Goal: Information Seeking & Learning: Learn about a topic

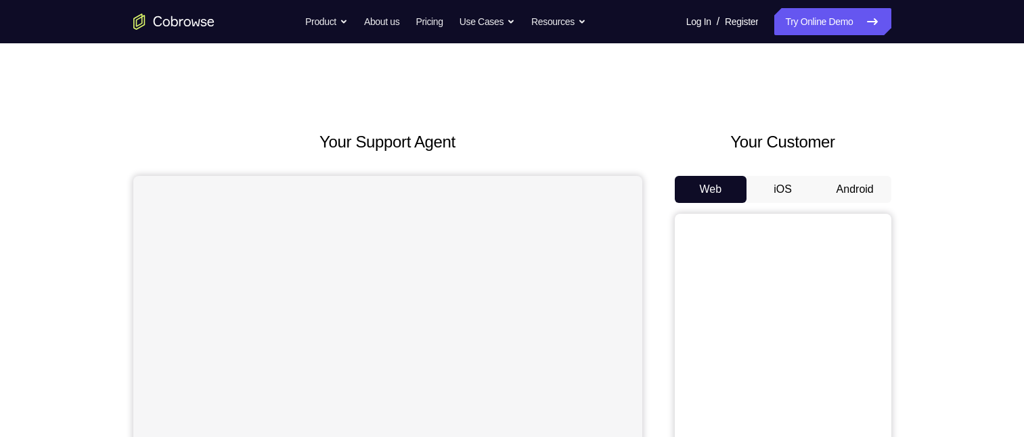
click at [840, 181] on button "Android" at bounding box center [855, 189] width 72 height 27
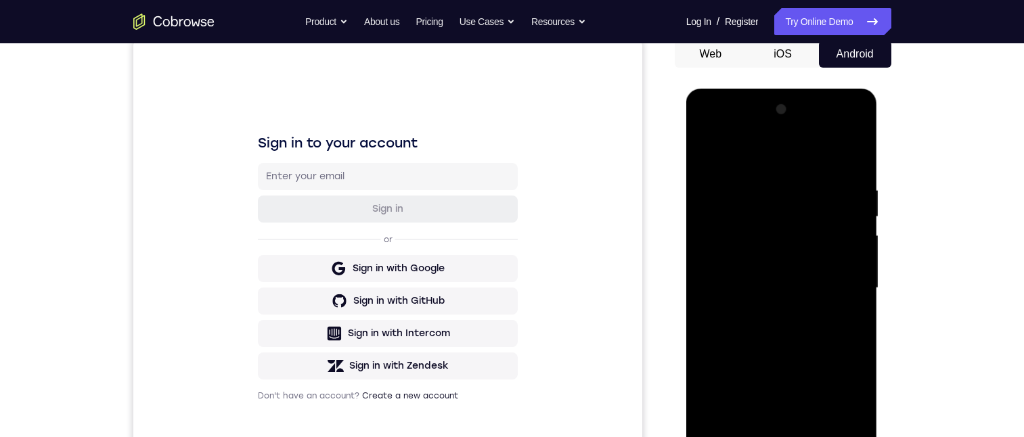
scroll to position [203, 0]
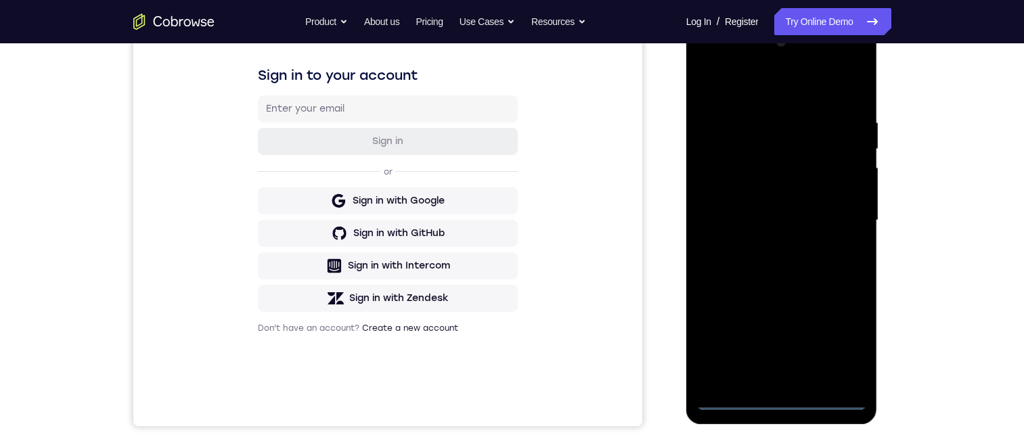
click at [788, 403] on div at bounding box center [782, 220] width 171 height 379
click at [839, 341] on div at bounding box center [782, 220] width 171 height 379
click at [791, 89] on div at bounding box center [782, 220] width 171 height 379
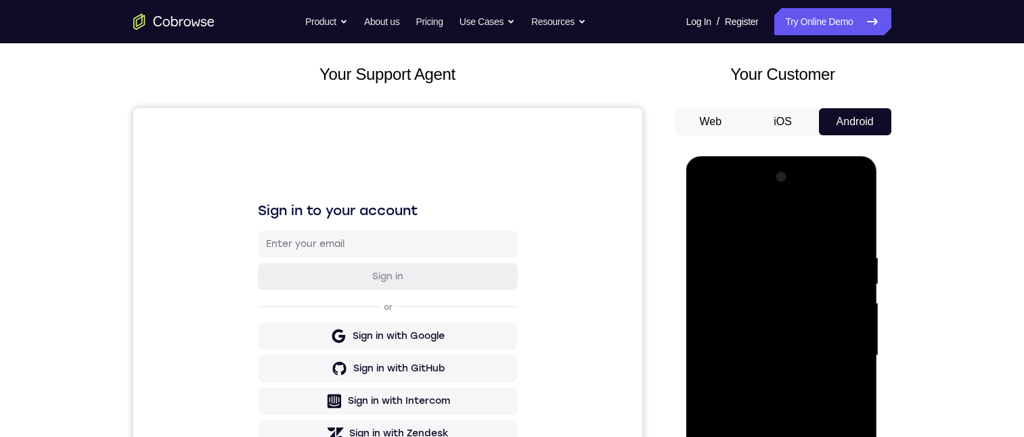
click at [834, 341] on div at bounding box center [782, 356] width 171 height 379
click at [771, 377] on div at bounding box center [782, 356] width 171 height 379
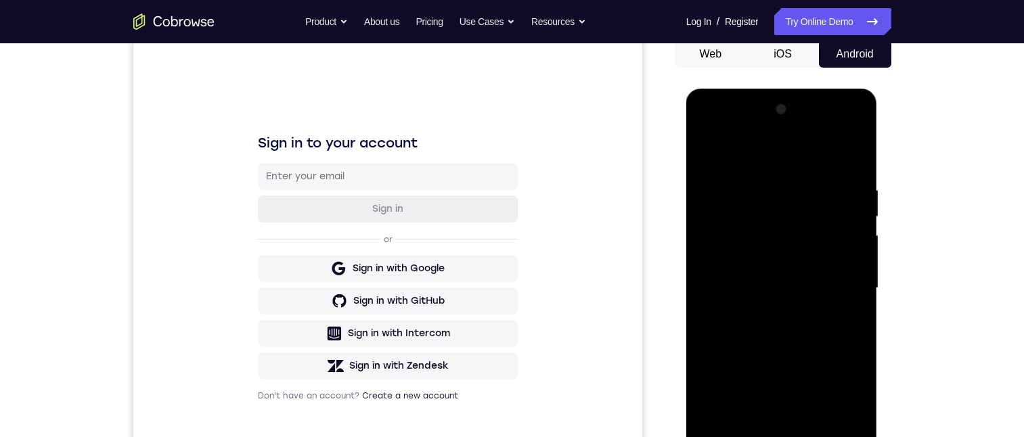
click at [788, 266] on div at bounding box center [782, 288] width 171 height 379
click at [788, 265] on div at bounding box center [782, 288] width 171 height 379
click at [821, 293] on div at bounding box center [782, 288] width 171 height 379
click at [800, 332] on div at bounding box center [782, 288] width 171 height 379
click at [803, 320] on div at bounding box center [782, 288] width 171 height 379
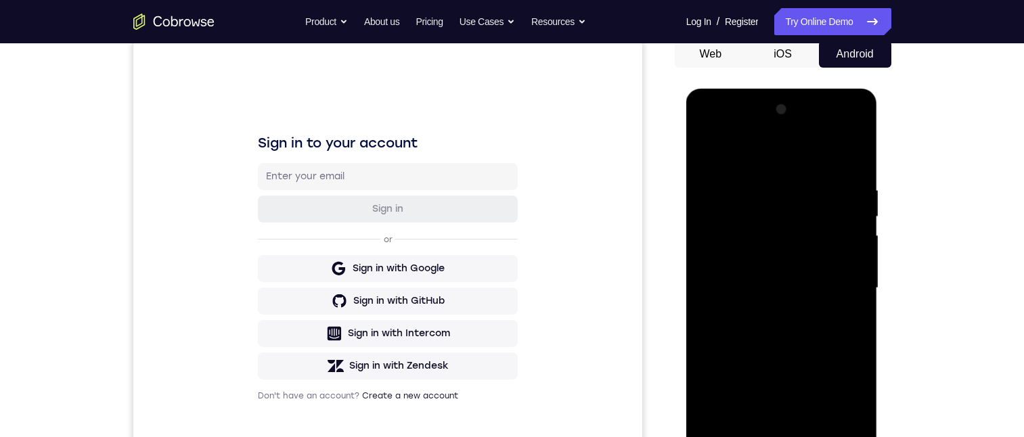
click at [788, 332] on div at bounding box center [782, 288] width 171 height 379
click at [790, 353] on div at bounding box center [782, 288] width 171 height 379
click at [859, 431] on div at bounding box center [782, 288] width 171 height 379
click at [816, 437] on div at bounding box center [782, 288] width 171 height 379
click at [789, 360] on div at bounding box center [782, 288] width 171 height 379
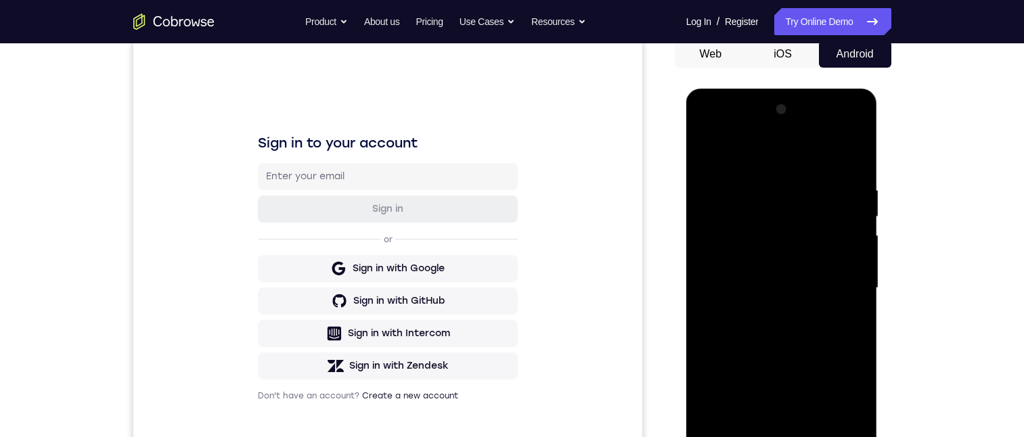
click at [807, 254] on div at bounding box center [782, 288] width 171 height 379
click at [817, 414] on div at bounding box center [782, 288] width 171 height 379
click at [842, 416] on div at bounding box center [782, 288] width 171 height 379
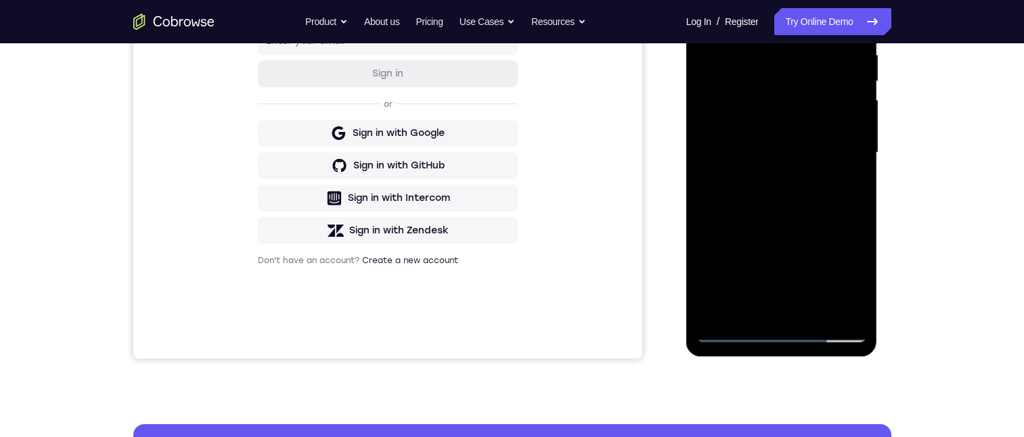
click at [853, 285] on div at bounding box center [782, 152] width 171 height 379
click at [848, 188] on div at bounding box center [782, 152] width 171 height 379
click at [714, 24] on div at bounding box center [782, 152] width 171 height 379
click at [766, 144] on div at bounding box center [782, 152] width 171 height 379
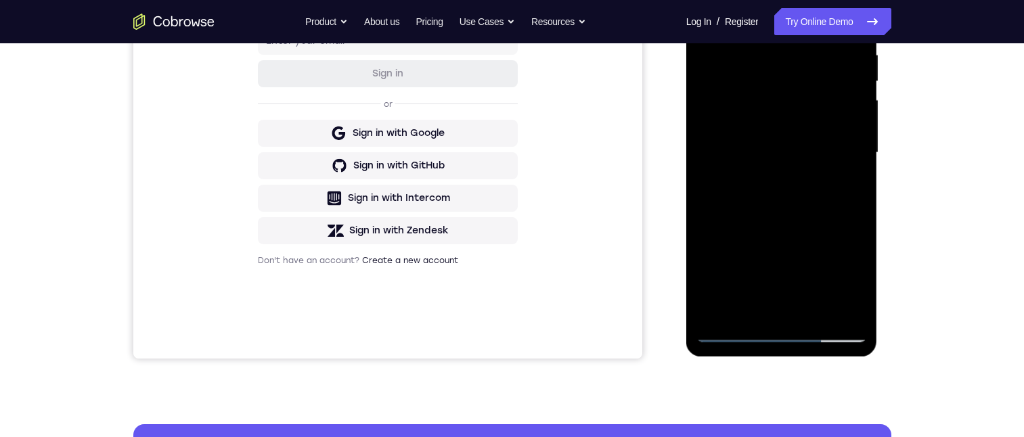
click at [729, 278] on div at bounding box center [782, 152] width 171 height 379
click at [756, 281] on div at bounding box center [782, 152] width 171 height 379
click at [752, 282] on div at bounding box center [782, 152] width 171 height 379
click at [758, 280] on div at bounding box center [782, 152] width 171 height 379
click at [751, 303] on div at bounding box center [782, 152] width 171 height 379
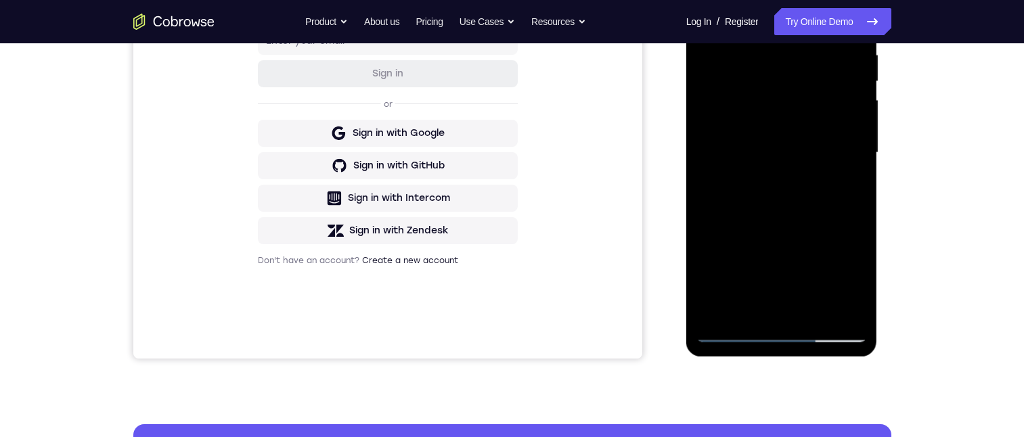
drag, startPoint x: 773, startPoint y: 305, endPoint x: 771, endPoint y: 296, distance: 9.7
click at [773, 304] on div at bounding box center [782, 152] width 171 height 379
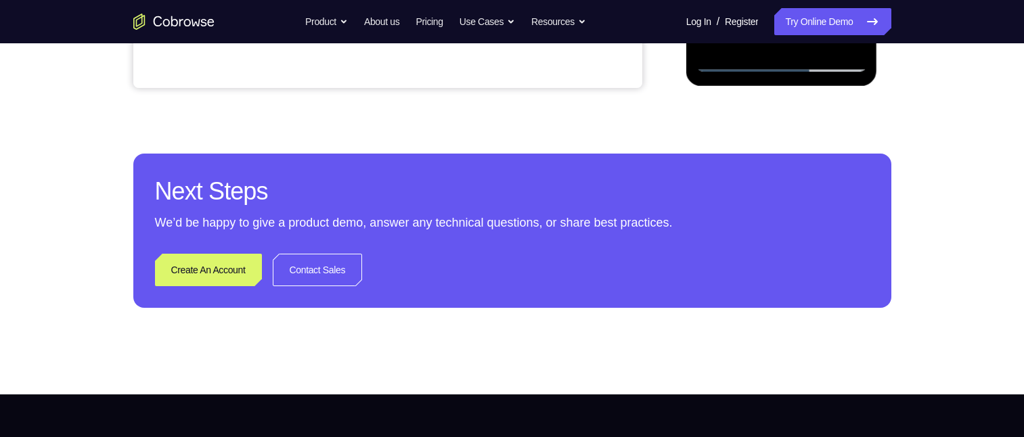
scroll to position [339, 0]
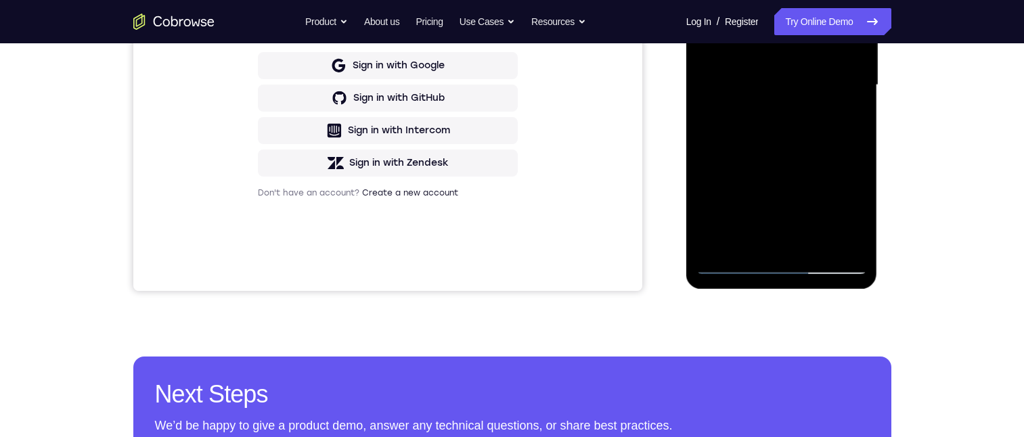
click at [848, 113] on div at bounding box center [782, 85] width 171 height 379
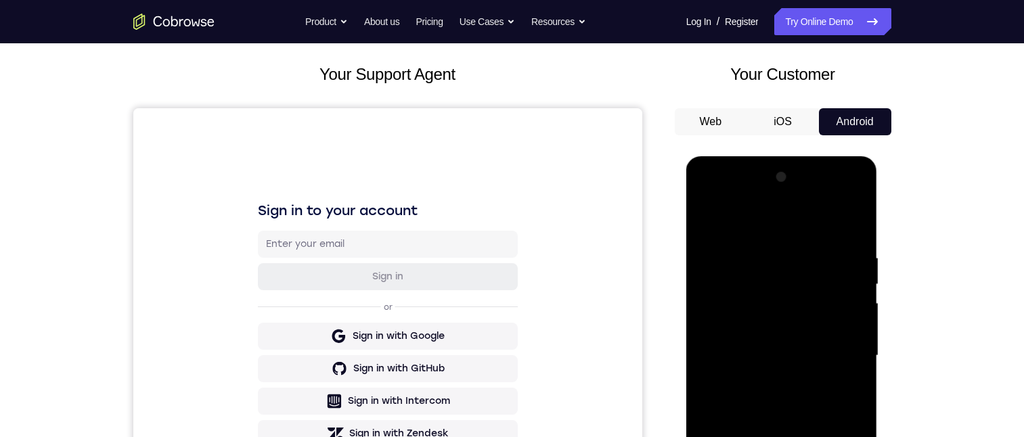
click at [704, 221] on div at bounding box center [782, 356] width 171 height 379
click at [816, 325] on div at bounding box center [782, 356] width 171 height 379
click at [793, 437] on div at bounding box center [782, 356] width 171 height 379
click at [837, 437] on div at bounding box center [782, 356] width 171 height 379
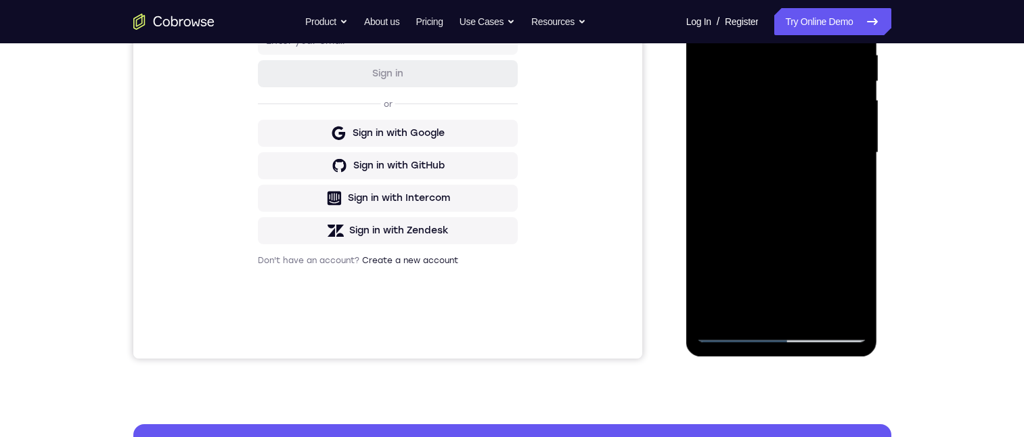
click at [849, 287] on div at bounding box center [782, 152] width 171 height 379
click at [857, 286] on div at bounding box center [782, 152] width 171 height 379
click at [852, 189] on div at bounding box center [782, 152] width 171 height 379
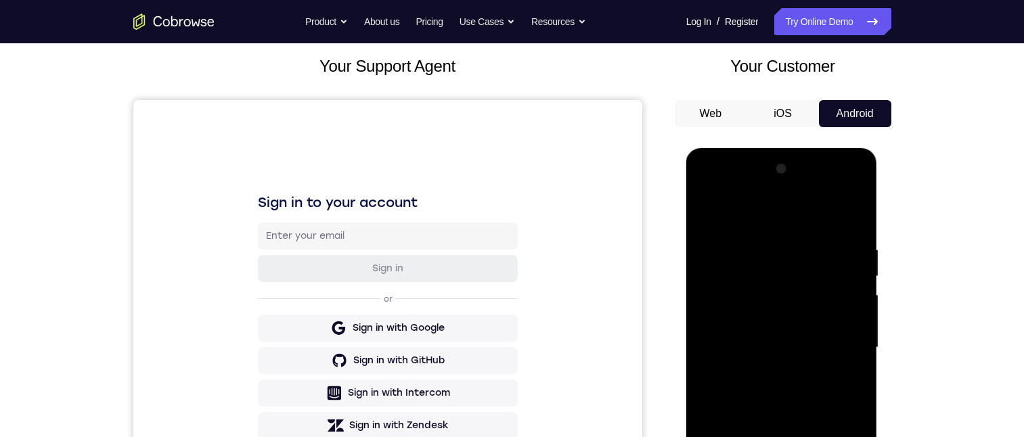
click at [704, 215] on div at bounding box center [782, 347] width 171 height 379
click at [712, 202] on div at bounding box center [782, 347] width 171 height 379
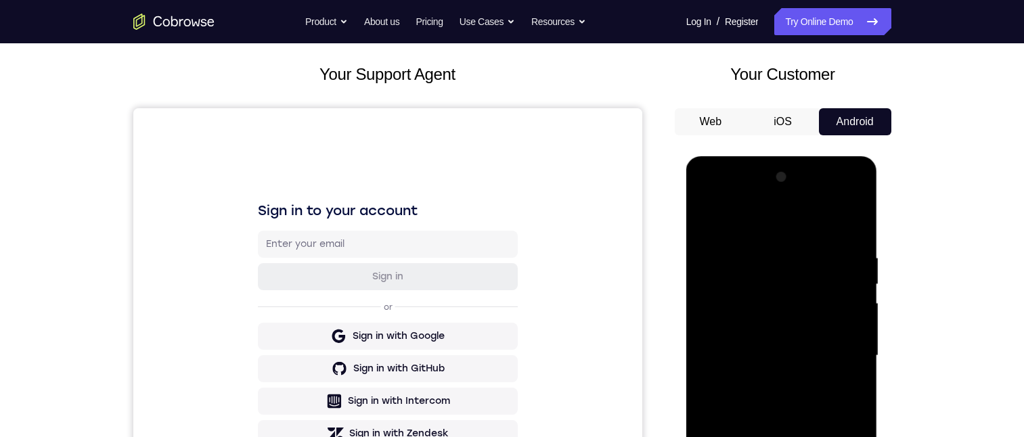
click at [716, 220] on div at bounding box center [782, 356] width 171 height 379
click at [764, 257] on div at bounding box center [782, 356] width 171 height 379
click at [848, 422] on div at bounding box center [782, 356] width 171 height 379
drag, startPoint x: 762, startPoint y: 506, endPoint x: 745, endPoint y: 499, distance: 18.2
click at [761, 437] on div at bounding box center [782, 356] width 171 height 379
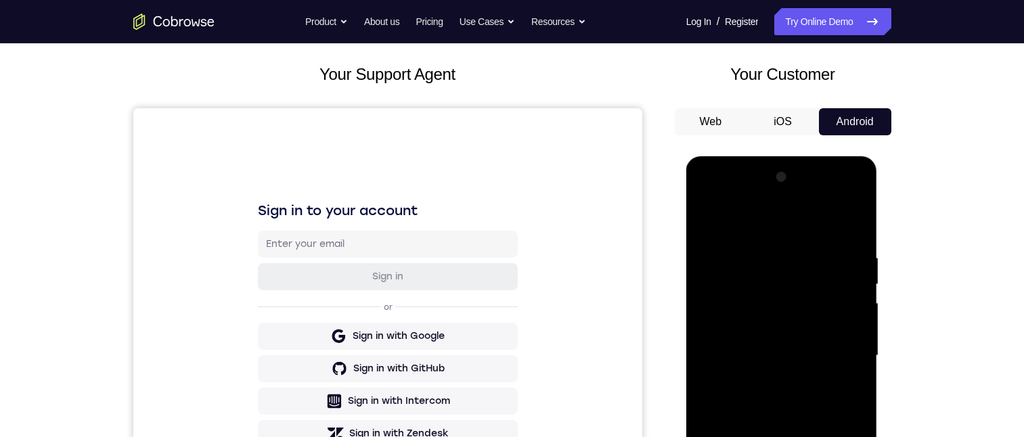
scroll to position [203, 0]
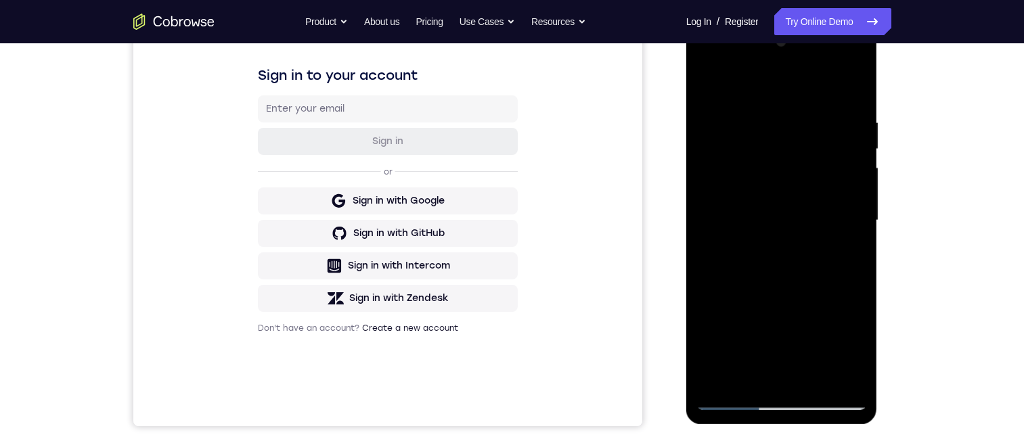
click at [828, 216] on div at bounding box center [782, 220] width 171 height 379
click at [806, 370] on div at bounding box center [782, 220] width 171 height 379
click at [846, 376] on div at bounding box center [782, 220] width 171 height 379
click at [848, 307] on div at bounding box center [782, 220] width 171 height 379
click at [850, 281] on div at bounding box center [782, 220] width 171 height 379
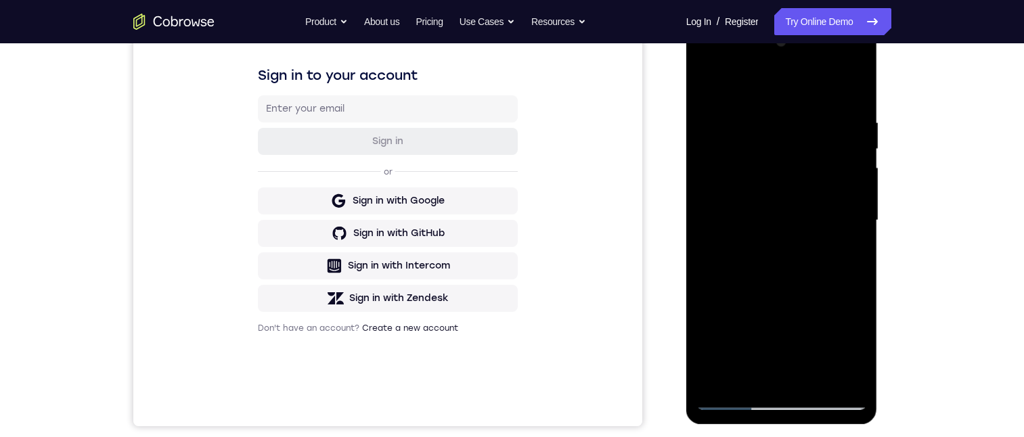
click at [857, 204] on div at bounding box center [782, 220] width 171 height 379
click at [853, 219] on div at bounding box center [782, 220] width 171 height 379
click at [829, 236] on div at bounding box center [782, 220] width 171 height 379
click at [857, 125] on div at bounding box center [782, 220] width 171 height 379
click at [849, 110] on div at bounding box center [782, 220] width 171 height 379
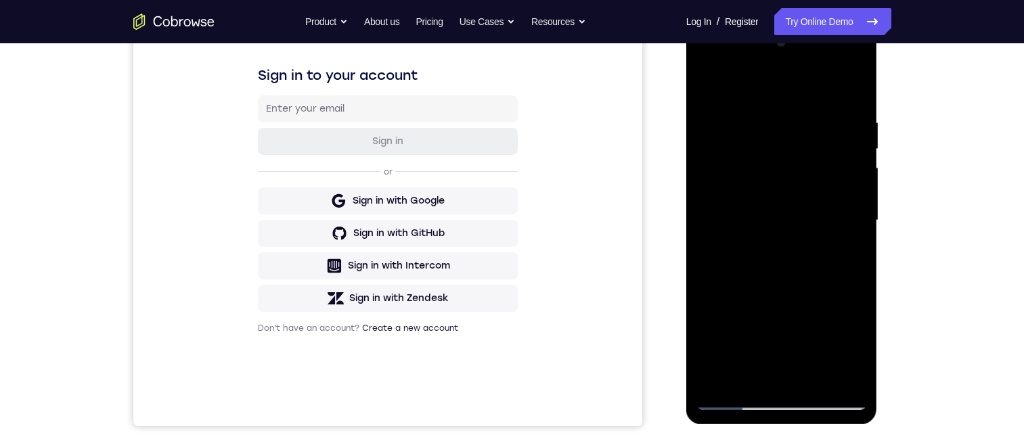
click at [849, 93] on div at bounding box center [782, 220] width 171 height 379
drag, startPoint x: 802, startPoint y: 433, endPoint x: 1488, endPoint y: 454, distance: 686.9
click at [802, 427] on html "Online web based iOS Simulators and Android Emulators. Run iPhone, iPad, Mobile…" at bounding box center [783, 224] width 193 height 406
click at [851, 272] on div at bounding box center [782, 220] width 171 height 379
click at [861, 278] on div at bounding box center [782, 220] width 171 height 379
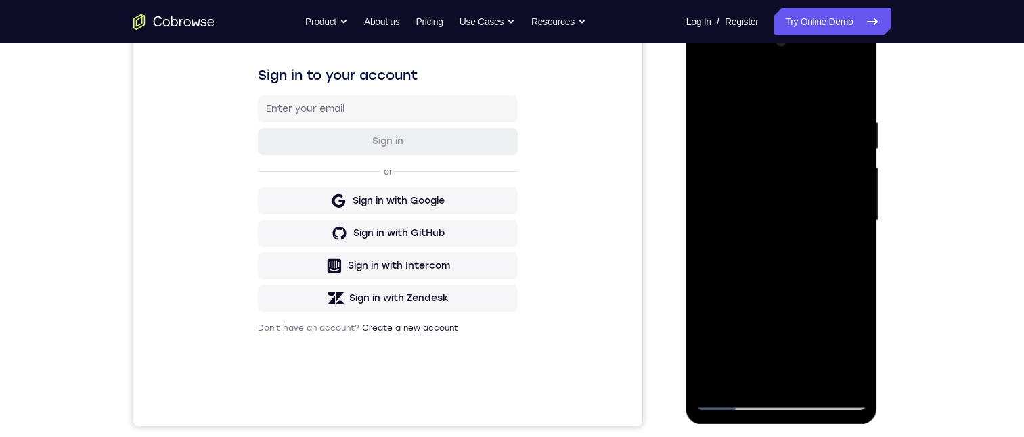
drag, startPoint x: 832, startPoint y: 291, endPoint x: 829, endPoint y: 143, distance: 148.3
click at [829, 144] on div at bounding box center [782, 220] width 171 height 379
drag, startPoint x: 796, startPoint y: 263, endPoint x: 815, endPoint y: 78, distance: 186.5
click at [815, 81] on div at bounding box center [782, 220] width 171 height 379
drag, startPoint x: 801, startPoint y: 194, endPoint x: 805, endPoint y: 129, distance: 65.8
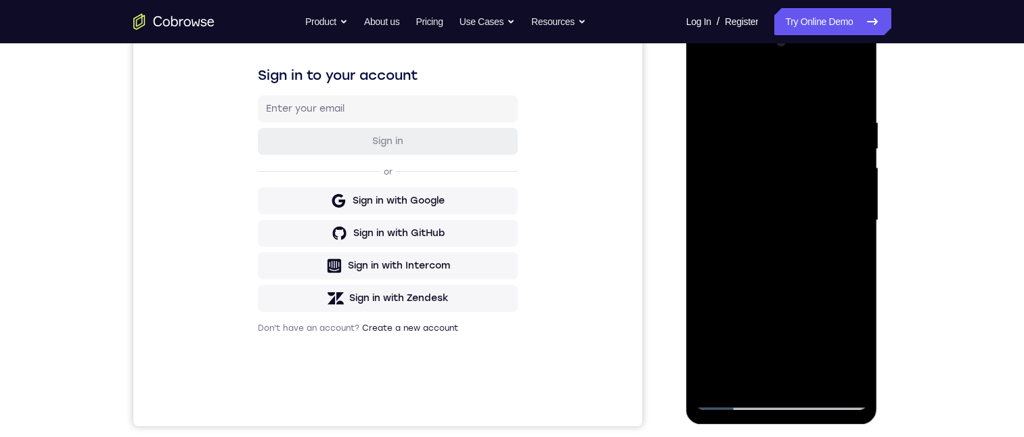
click at [805, 127] on div at bounding box center [782, 220] width 171 height 379
click at [854, 281] on div at bounding box center [782, 220] width 171 height 379
drag, startPoint x: 830, startPoint y: 282, endPoint x: 801, endPoint y: 115, distance: 169.8
click at [802, 119] on div at bounding box center [782, 220] width 171 height 379
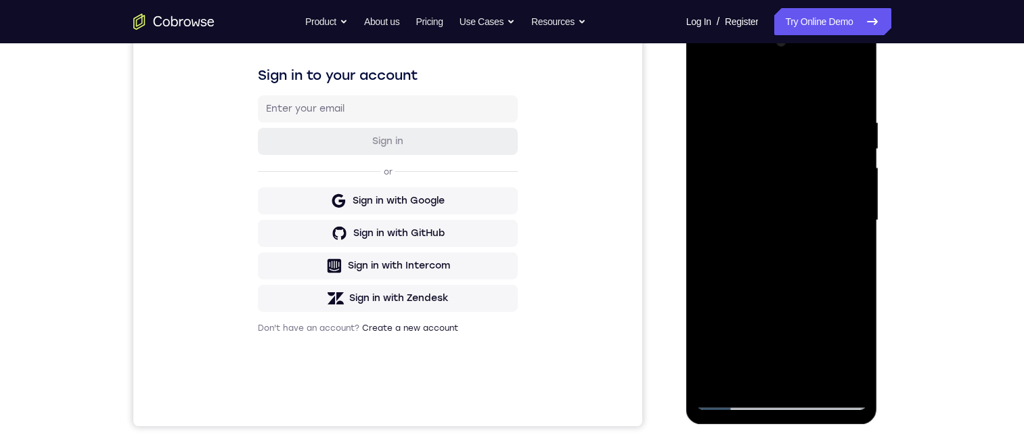
drag, startPoint x: 800, startPoint y: 253, endPoint x: 783, endPoint y: 72, distance: 180.8
click at [783, 75] on div at bounding box center [782, 220] width 171 height 379
drag, startPoint x: 808, startPoint y: 64, endPoint x: 808, endPoint y: 30, distance: 33.2
click at [808, 31] on div at bounding box center [782, 220] width 171 height 379
drag, startPoint x: 790, startPoint y: 243, endPoint x: 745, endPoint y: 60, distance: 188.4
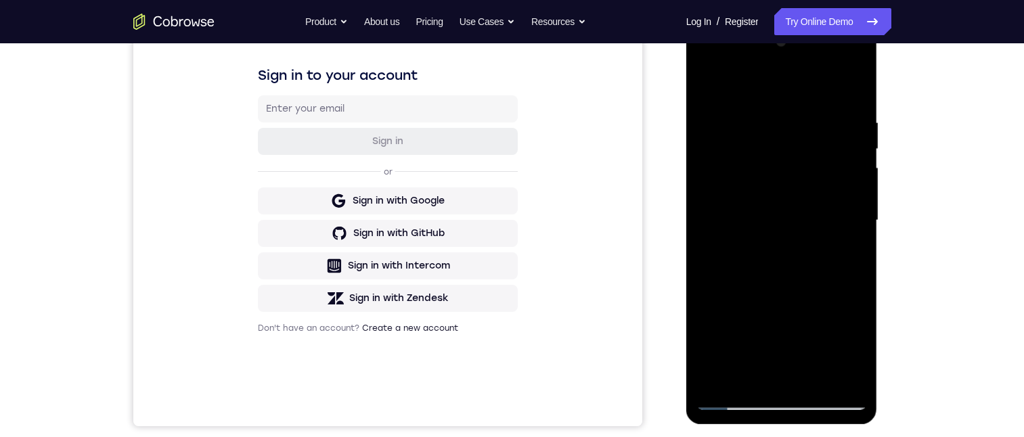
click at [745, 60] on div at bounding box center [782, 220] width 171 height 379
drag, startPoint x: 786, startPoint y: 299, endPoint x: 793, endPoint y: 194, distance: 105.8
click at [792, 229] on div at bounding box center [782, 220] width 171 height 379
drag, startPoint x: 748, startPoint y: 130, endPoint x: 775, endPoint y: 221, distance: 95.3
click at [733, 58] on div at bounding box center [782, 220] width 171 height 379
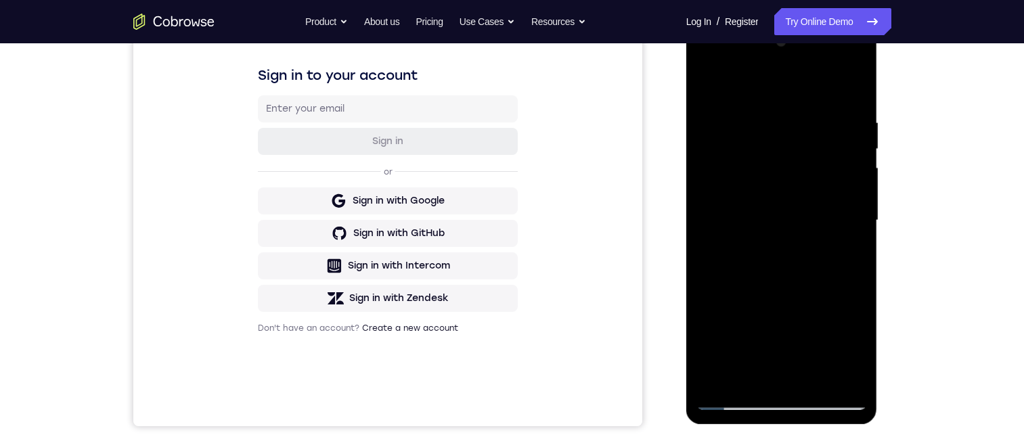
click at [815, 383] on div at bounding box center [782, 220] width 171 height 379
click at [817, 185] on div at bounding box center [782, 220] width 171 height 379
click at [794, 351] on div at bounding box center [782, 220] width 171 height 379
click at [843, 338] on div at bounding box center [782, 220] width 171 height 379
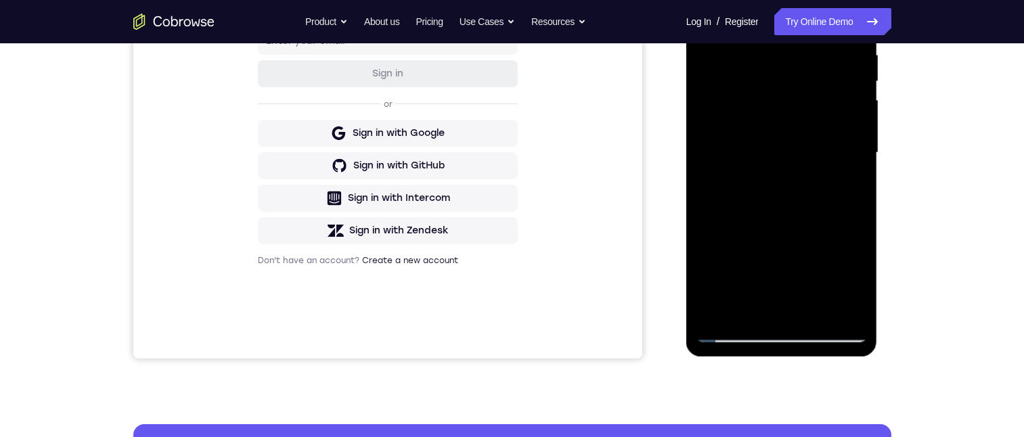
click at [848, 186] on div at bounding box center [782, 152] width 171 height 379
click at [841, 183] on div at bounding box center [782, 152] width 171 height 379
click at [846, 189] on div at bounding box center [782, 152] width 171 height 379
click at [708, 16] on div at bounding box center [782, 152] width 171 height 379
click at [781, 144] on div at bounding box center [782, 152] width 171 height 379
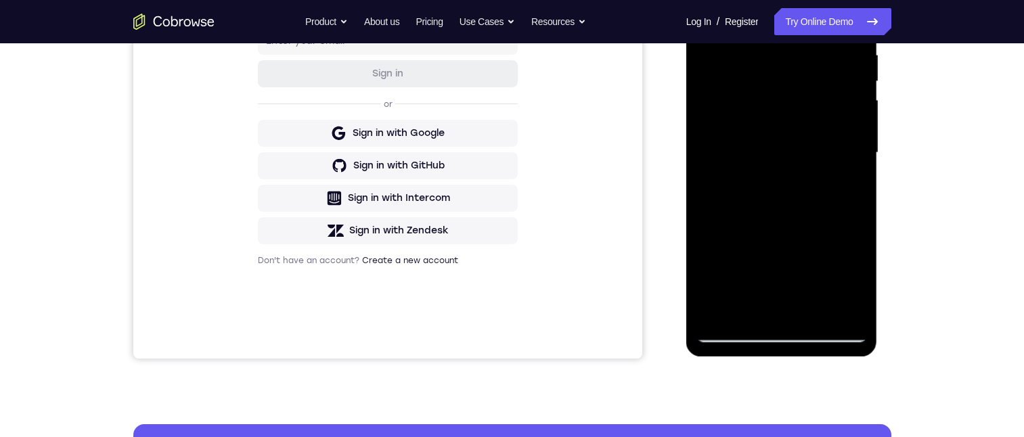
click at [741, 282] on div at bounding box center [782, 152] width 171 height 379
click at [775, 280] on div at bounding box center [782, 152] width 171 height 379
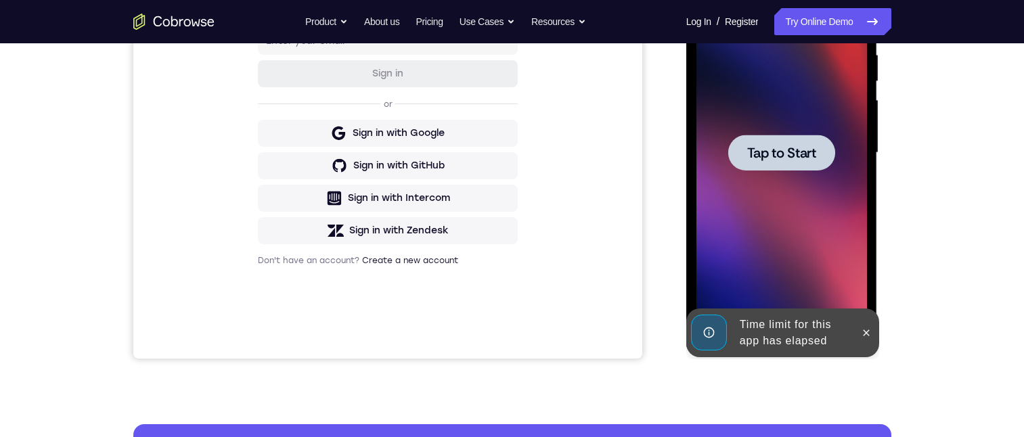
click at [782, 267] on div at bounding box center [782, 152] width 171 height 379
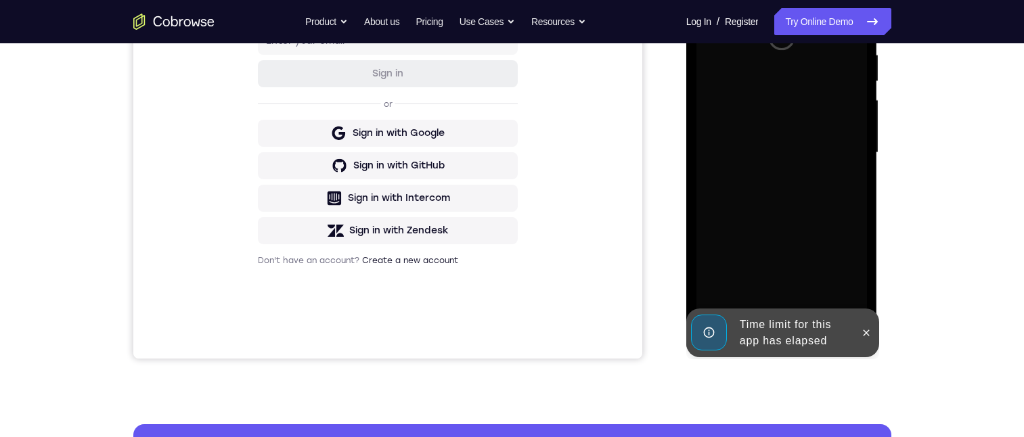
click at [867, 327] on button at bounding box center [867, 333] width 22 height 22
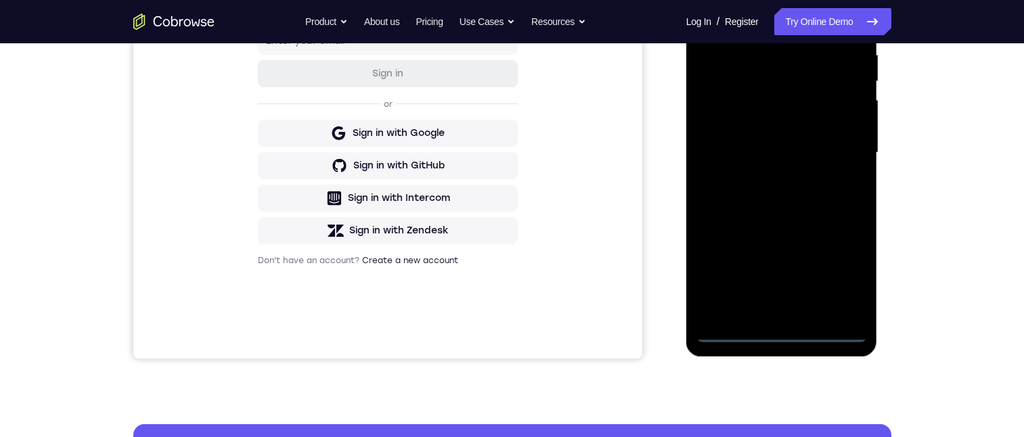
scroll to position [203, 0]
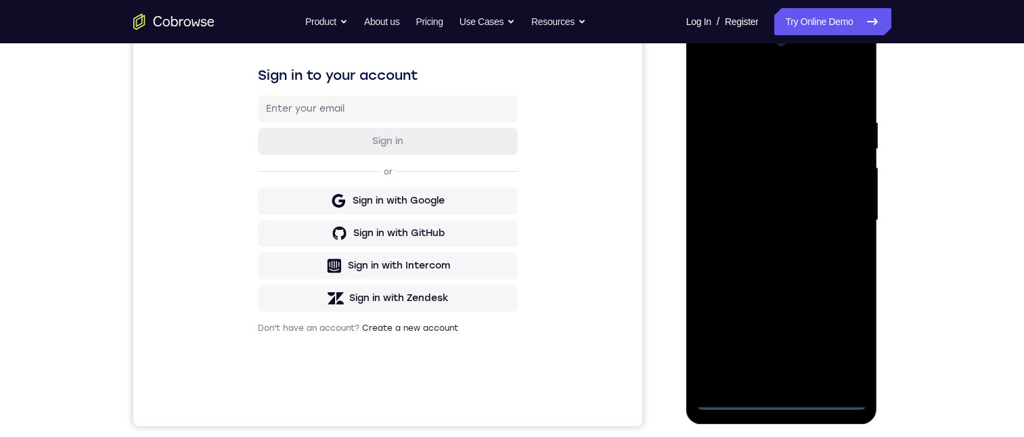
click at [783, 400] on div at bounding box center [782, 220] width 171 height 379
click at [845, 330] on div at bounding box center [782, 220] width 171 height 379
click at [766, 94] on div at bounding box center [782, 220] width 171 height 379
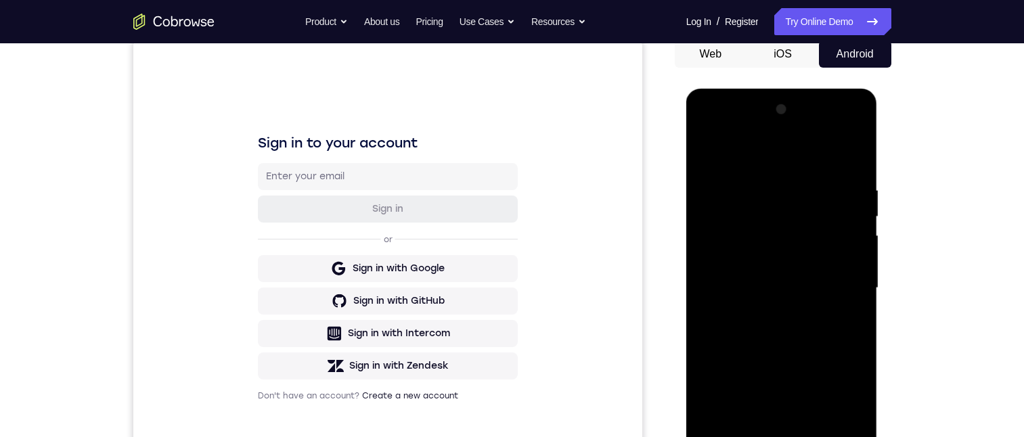
click at [838, 282] on div at bounding box center [782, 288] width 171 height 379
click at [766, 309] on div at bounding box center [782, 288] width 171 height 379
click at [774, 270] on div at bounding box center [782, 288] width 171 height 379
click at [783, 261] on div at bounding box center [782, 288] width 171 height 379
click at [790, 288] on div at bounding box center [782, 288] width 171 height 379
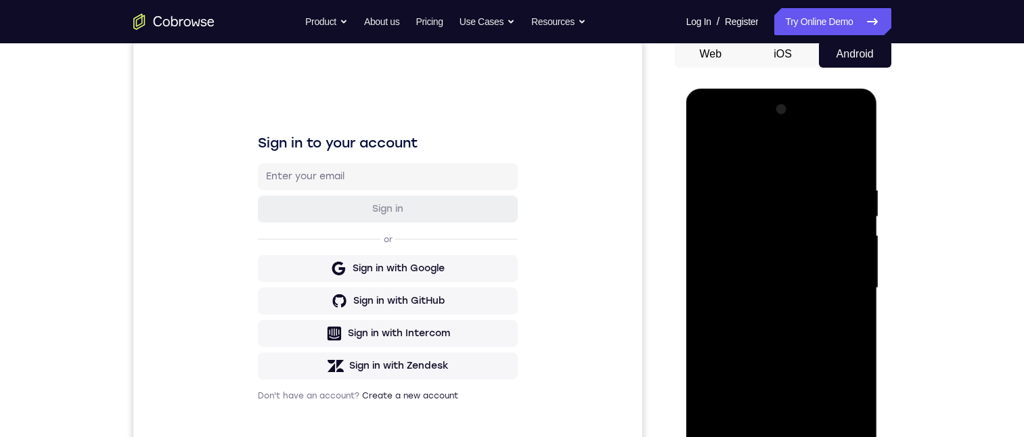
click at [814, 327] on div at bounding box center [782, 288] width 171 height 379
click at [806, 318] on div at bounding box center [782, 288] width 171 height 379
click at [815, 353] on div at bounding box center [782, 288] width 171 height 379
click at [859, 324] on div at bounding box center [782, 288] width 171 height 379
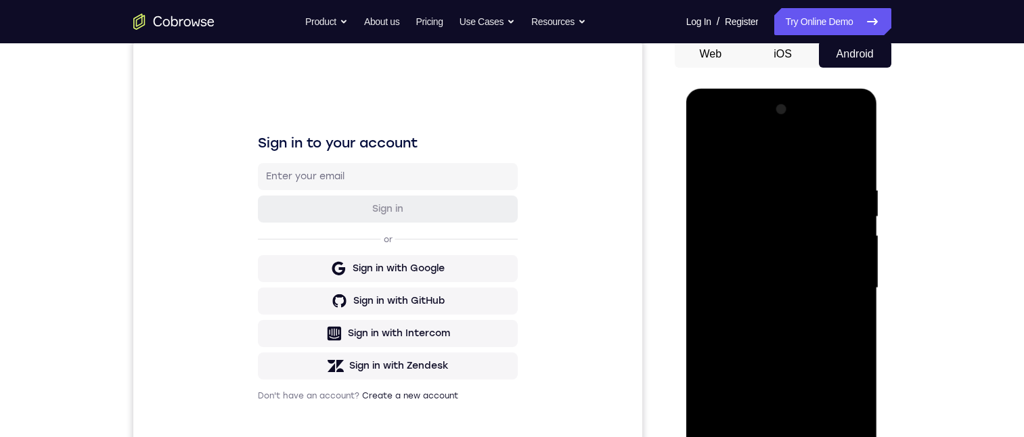
click at [859, 324] on div at bounding box center [782, 288] width 171 height 379
click at [859, 323] on div at bounding box center [782, 288] width 171 height 379
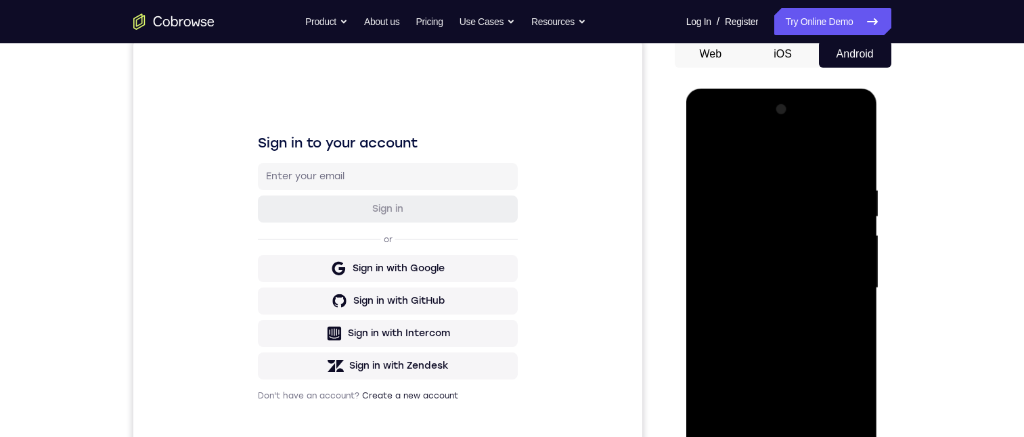
click at [859, 323] on div at bounding box center [782, 288] width 171 height 379
click at [817, 437] on div at bounding box center [782, 288] width 171 height 379
click at [796, 364] on div at bounding box center [782, 288] width 171 height 379
click at [783, 251] on div at bounding box center [782, 288] width 171 height 379
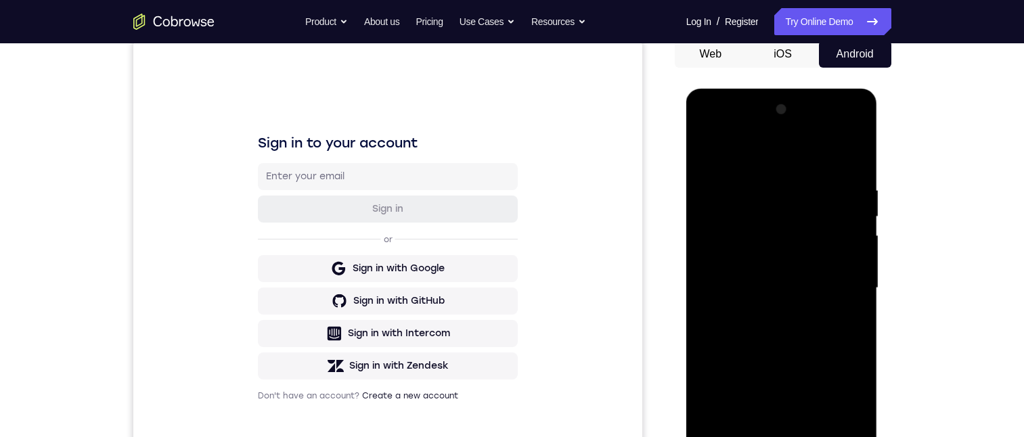
click at [737, 409] on div at bounding box center [782, 288] width 171 height 379
click at [758, 415] on div at bounding box center [782, 288] width 171 height 379
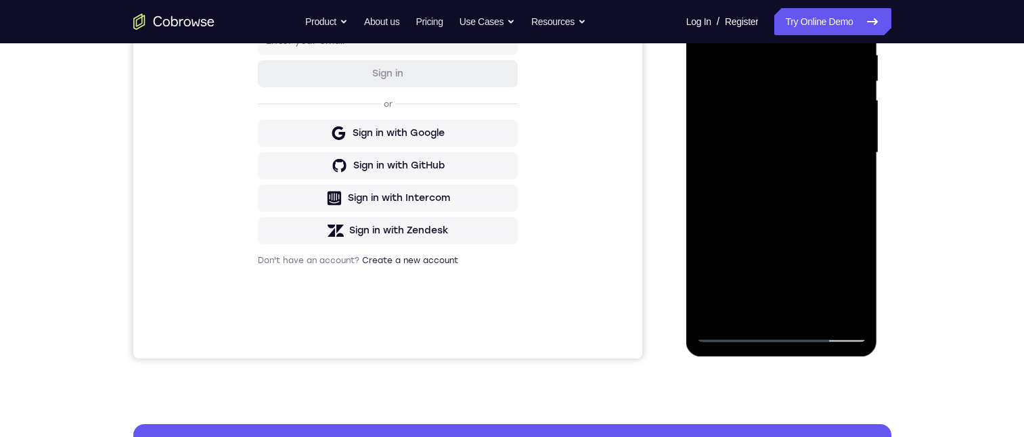
click at [845, 181] on div at bounding box center [782, 152] width 171 height 379
click at [848, 186] on div at bounding box center [782, 152] width 171 height 379
click at [779, 154] on div at bounding box center [782, 152] width 171 height 379
click at [712, 277] on div at bounding box center [782, 152] width 171 height 379
click at [736, 208] on div at bounding box center [782, 152] width 171 height 379
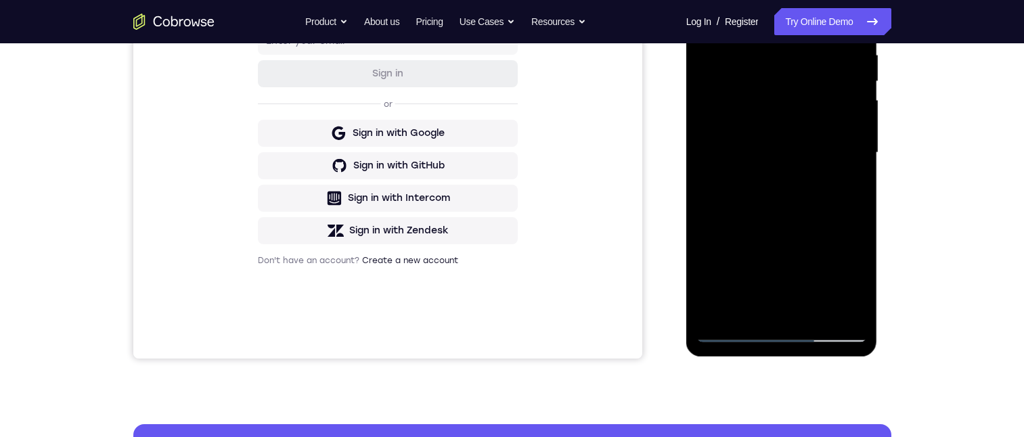
click at [828, 183] on div at bounding box center [782, 152] width 171 height 379
click at [829, 183] on div at bounding box center [782, 152] width 171 height 379
click at [858, 281] on div at bounding box center [782, 152] width 171 height 379
click at [842, 240] on div at bounding box center [782, 152] width 171 height 379
click at [848, 186] on div at bounding box center [782, 152] width 171 height 379
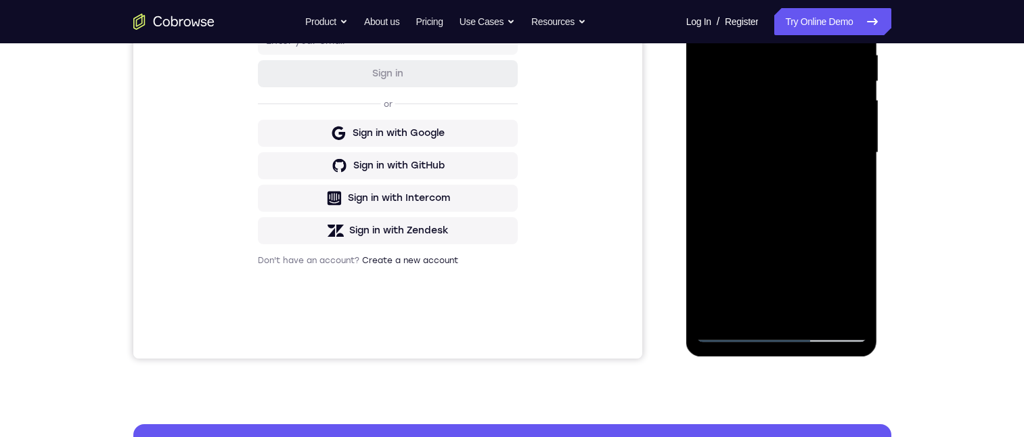
scroll to position [203, 0]
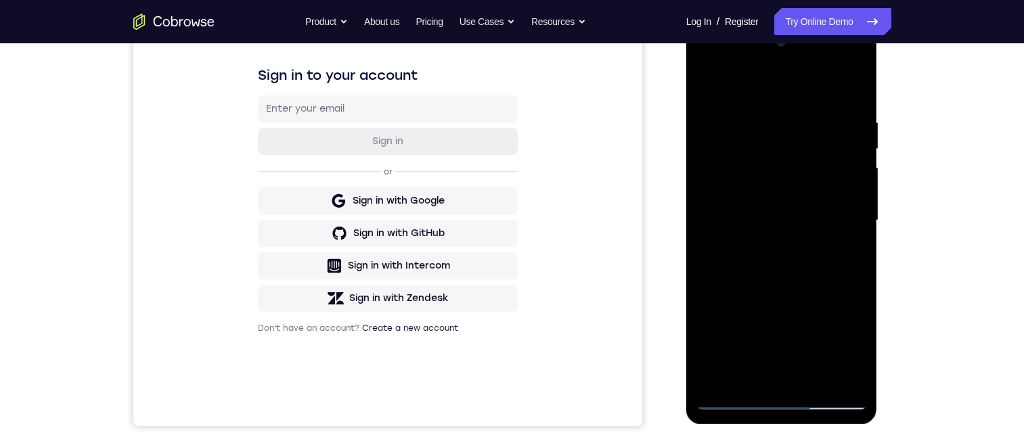
click at [712, 88] on div at bounding box center [782, 220] width 171 height 379
click at [780, 214] on div at bounding box center [782, 220] width 171 height 379
click at [771, 345] on div at bounding box center [782, 220] width 171 height 379
click at [803, 349] on div at bounding box center [782, 220] width 171 height 379
click at [850, 254] on div at bounding box center [782, 220] width 171 height 379
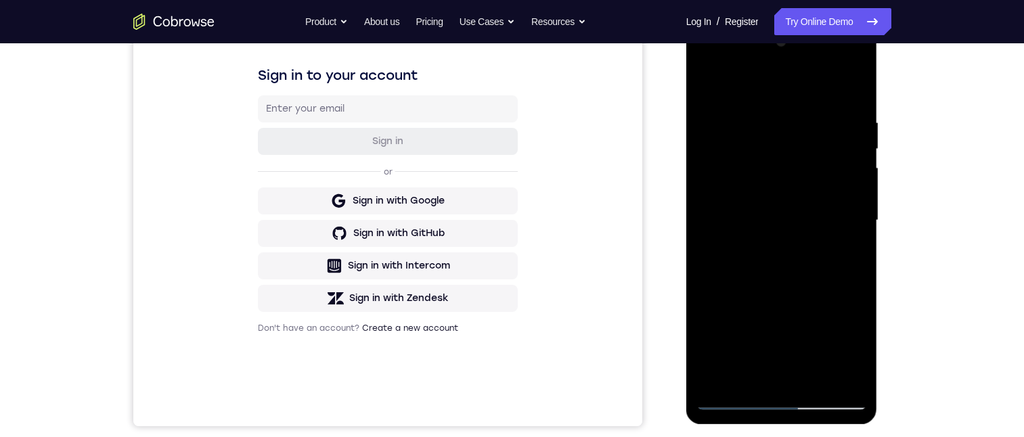
click at [710, 87] on div at bounding box center [782, 220] width 171 height 379
click at [778, 215] on div at bounding box center [782, 220] width 171 height 379
click at [722, 327] on div at bounding box center [782, 220] width 171 height 379
click at [754, 329] on div at bounding box center [782, 220] width 171 height 379
click at [850, 254] on div at bounding box center [782, 220] width 171 height 379
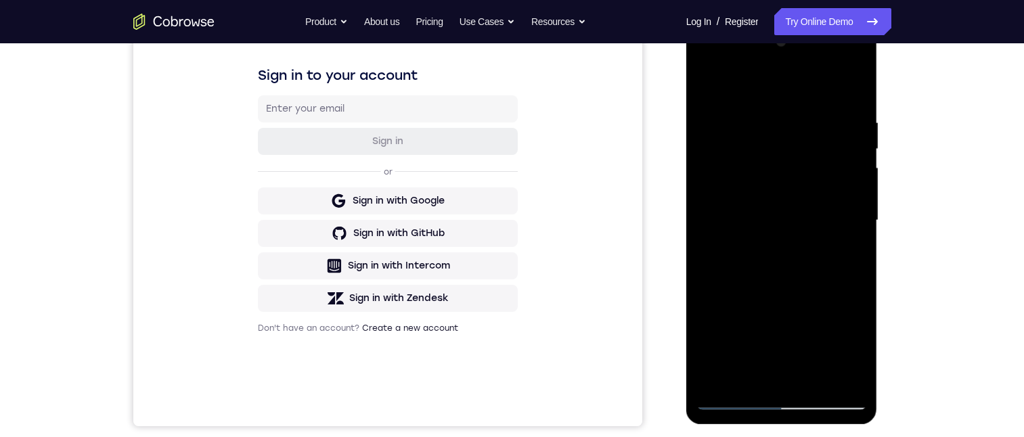
click at [704, 86] on div at bounding box center [782, 220] width 171 height 379
click at [776, 214] on div at bounding box center [782, 220] width 171 height 379
click at [774, 348] on div at bounding box center [782, 220] width 171 height 379
click at [802, 346] on div at bounding box center [782, 220] width 171 height 379
click at [849, 255] on div at bounding box center [782, 220] width 171 height 379
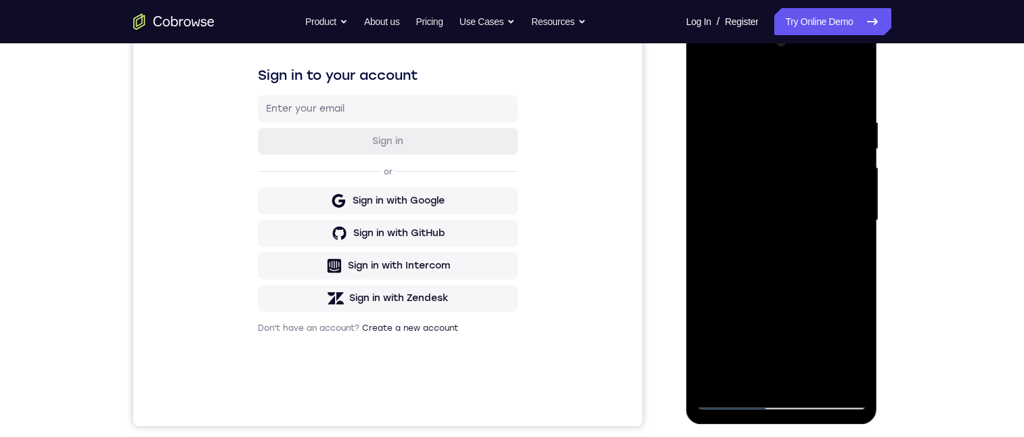
click at [712, 84] on div at bounding box center [782, 220] width 171 height 379
click at [762, 184] on div at bounding box center [782, 220] width 171 height 379
click at [810, 324] on div at bounding box center [782, 220] width 171 height 379
click at [771, 351] on div at bounding box center [782, 220] width 171 height 379
click at [806, 346] on div at bounding box center [782, 220] width 171 height 379
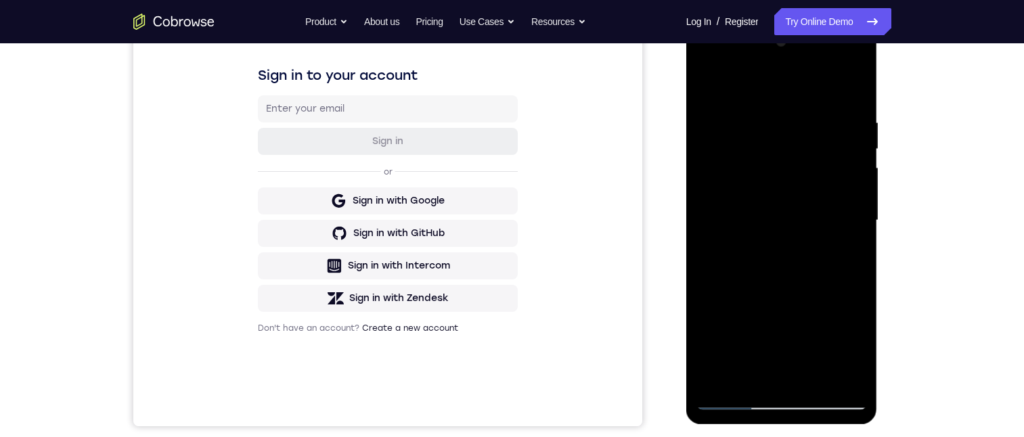
click at [840, 257] on div at bounding box center [782, 220] width 171 height 379
click at [850, 250] on div at bounding box center [782, 220] width 171 height 379
click at [794, 280] on div at bounding box center [782, 220] width 171 height 379
click at [855, 347] on div at bounding box center [782, 220] width 171 height 379
click at [850, 253] on div at bounding box center [782, 220] width 171 height 379
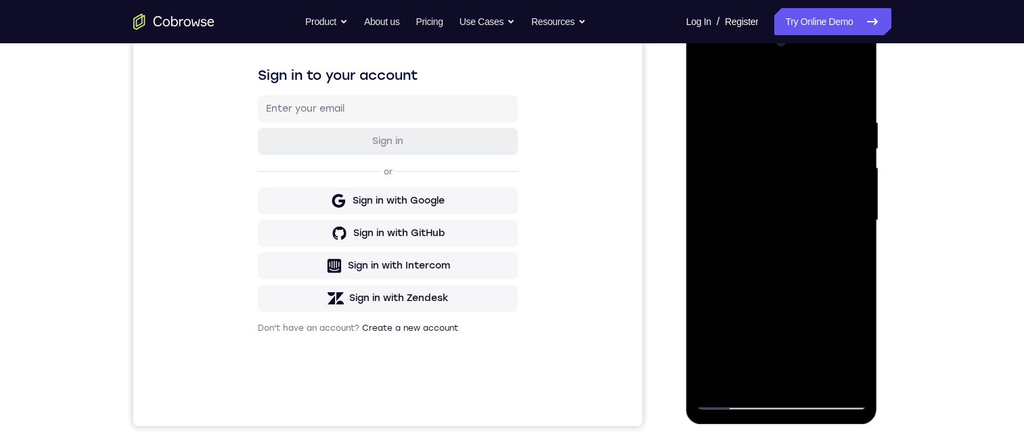
click at [704, 85] on div at bounding box center [782, 220] width 171 height 379
click at [775, 213] on div at bounding box center [782, 220] width 171 height 379
click at [753, 353] on div at bounding box center [782, 220] width 171 height 379
click at [781, 346] on div at bounding box center [782, 220] width 171 height 379
click at [845, 251] on div at bounding box center [782, 220] width 171 height 379
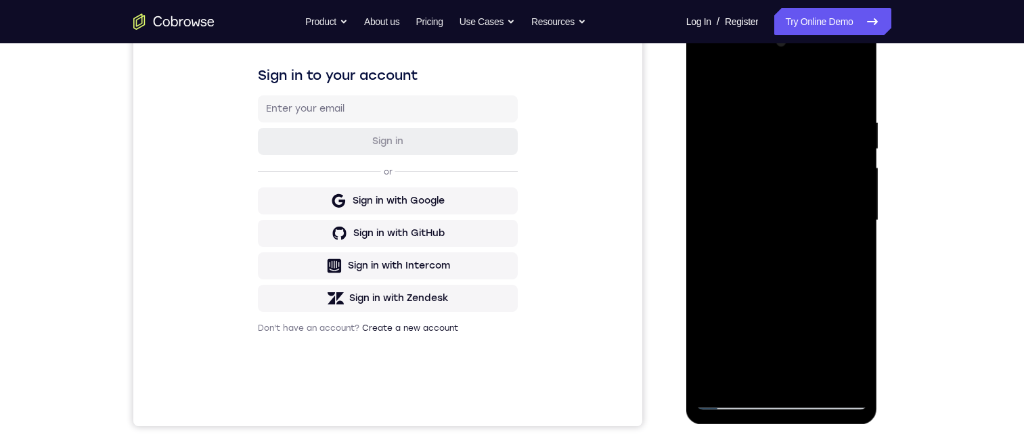
click at [847, 258] on div at bounding box center [782, 220] width 171 height 379
click at [710, 87] on div at bounding box center [782, 220] width 171 height 379
click at [788, 97] on div at bounding box center [782, 220] width 171 height 379
click at [846, 101] on div at bounding box center [782, 220] width 171 height 379
click at [718, 108] on div at bounding box center [782, 220] width 171 height 379
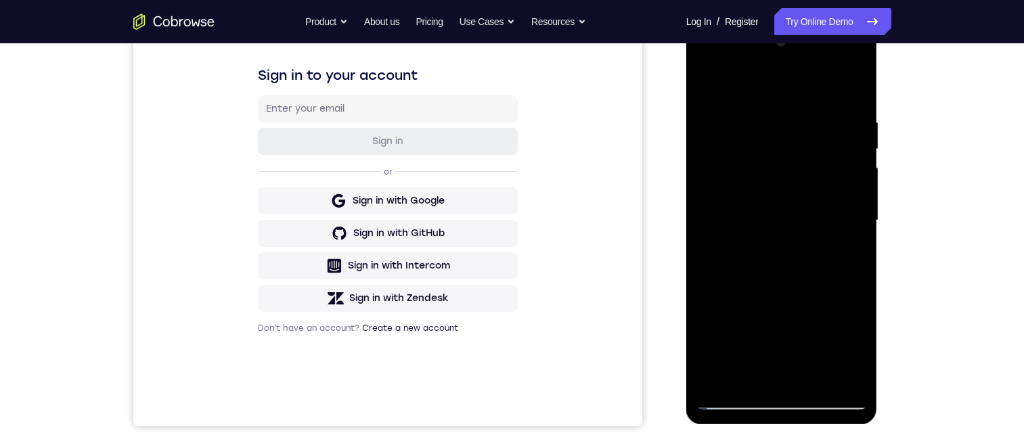
click at [705, 104] on div at bounding box center [782, 220] width 171 height 379
click at [777, 183] on div at bounding box center [782, 220] width 171 height 379
click at [724, 330] on div at bounding box center [782, 220] width 171 height 379
click at [758, 332] on div at bounding box center [782, 220] width 171 height 379
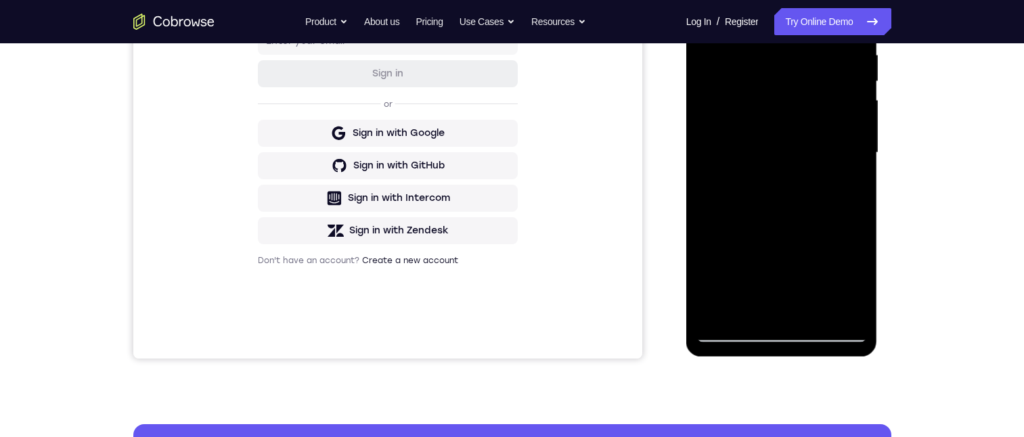
scroll to position [406, 0]
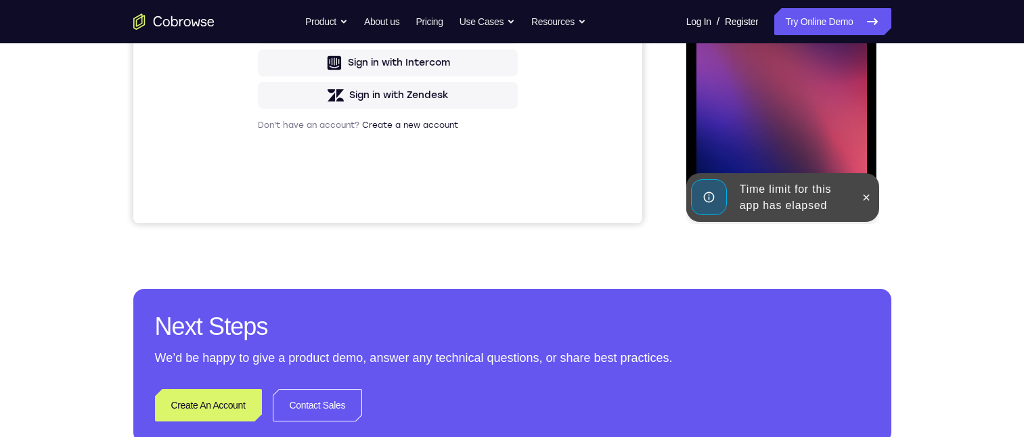
click at [775, 28] on div at bounding box center [782, 17] width 107 height 36
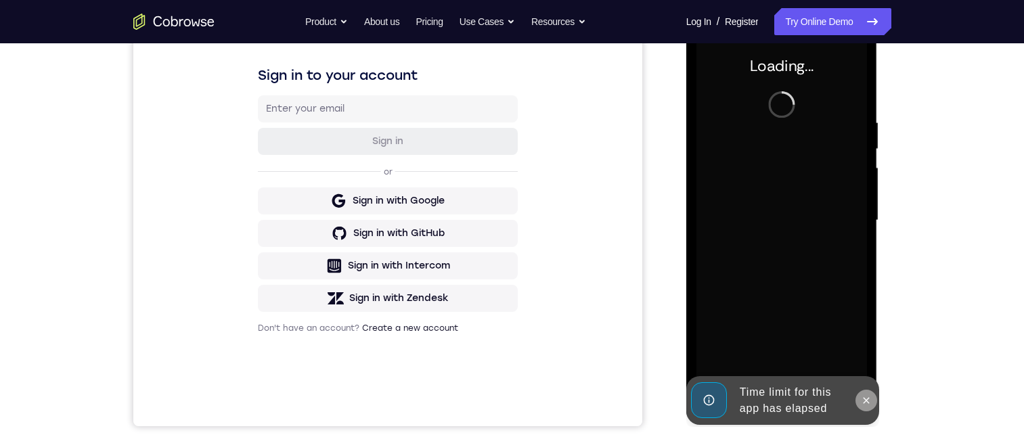
click at [863, 403] on icon at bounding box center [866, 400] width 11 height 11
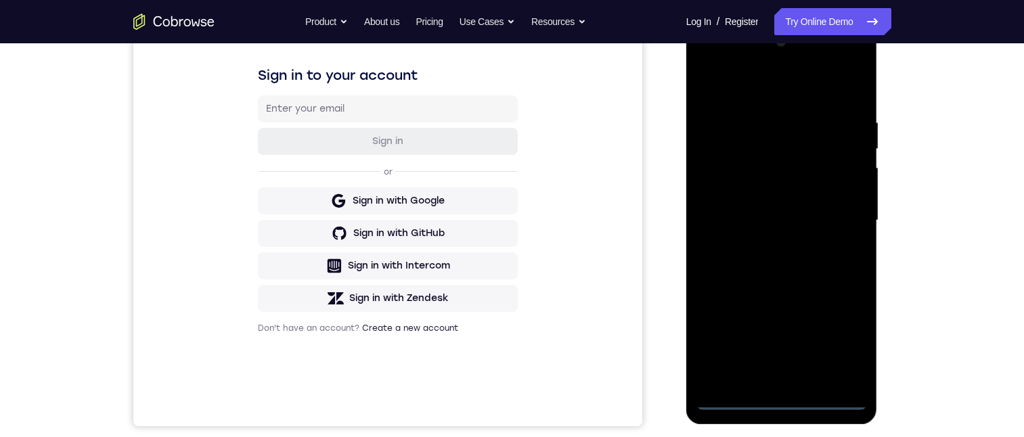
scroll to position [271, 0]
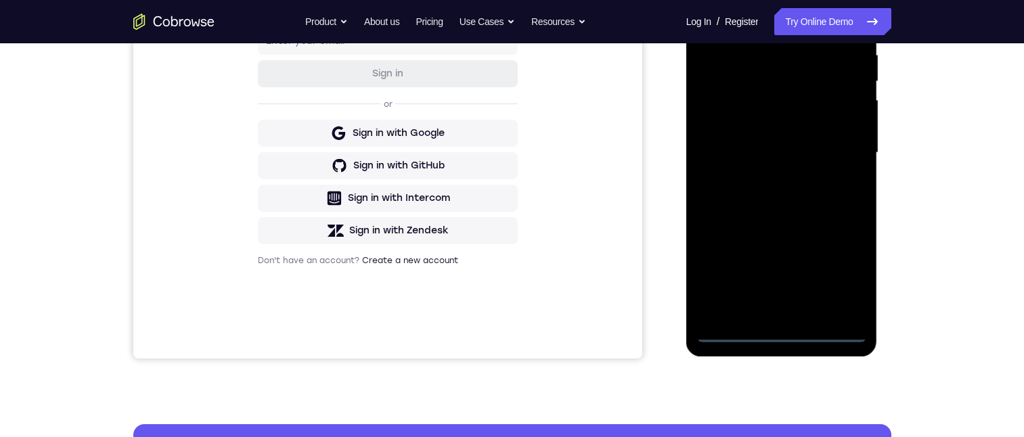
click at [780, 332] on div at bounding box center [782, 152] width 171 height 379
click at [846, 276] on div at bounding box center [782, 152] width 171 height 379
click at [752, 20] on div at bounding box center [782, 152] width 171 height 379
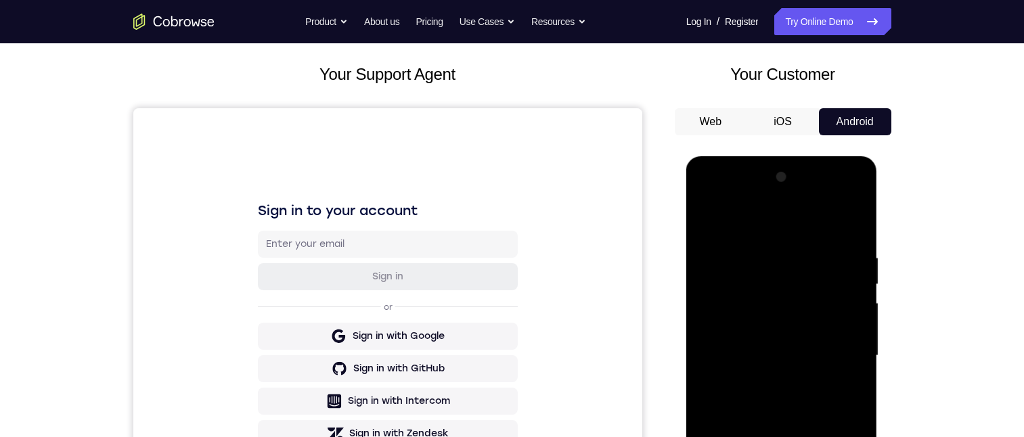
scroll to position [135, 0]
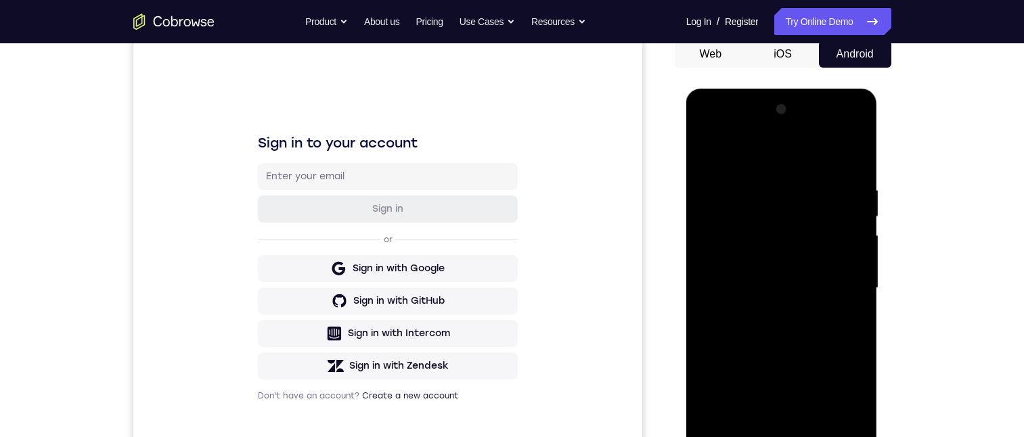
click at [842, 284] on div at bounding box center [782, 288] width 171 height 379
click at [773, 311] on div at bounding box center [782, 288] width 171 height 379
click at [762, 274] on div at bounding box center [782, 288] width 171 height 379
click at [774, 257] on div at bounding box center [782, 288] width 171 height 379
click at [766, 287] on div at bounding box center [782, 288] width 171 height 379
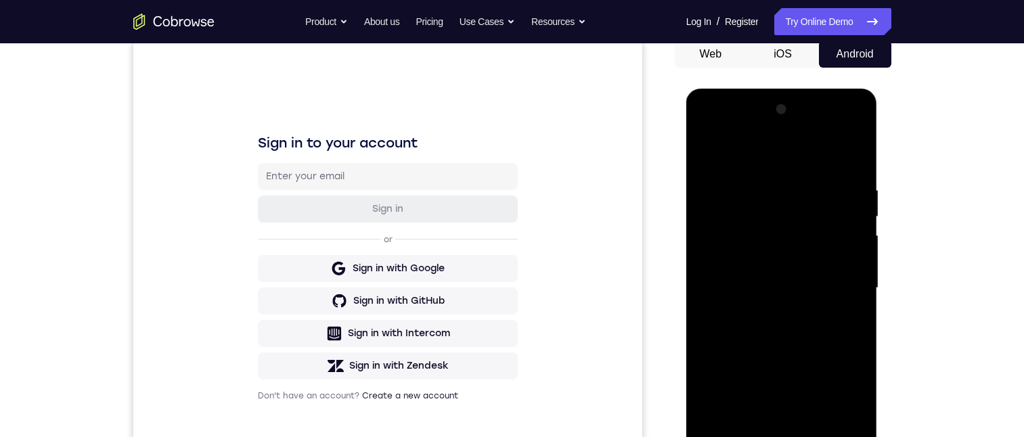
scroll to position [203, 0]
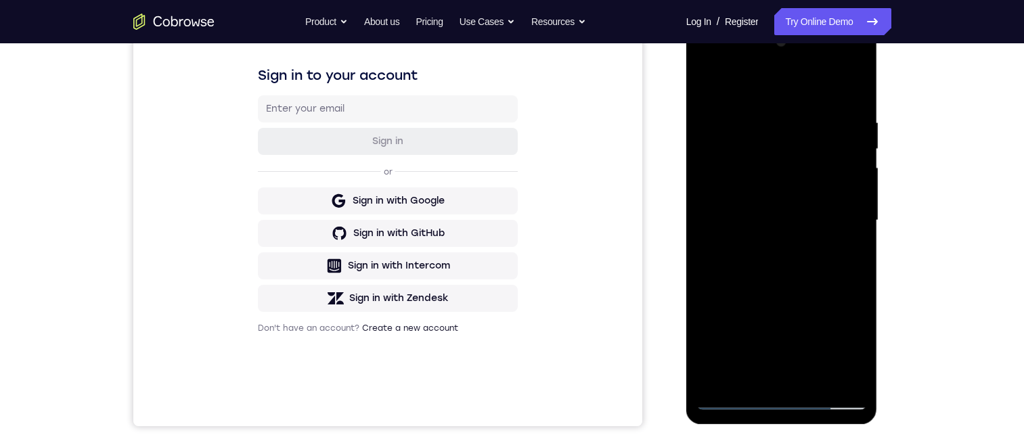
click at [785, 290] on div at bounding box center [782, 220] width 171 height 379
click at [798, 280] on div at bounding box center [782, 220] width 171 height 379
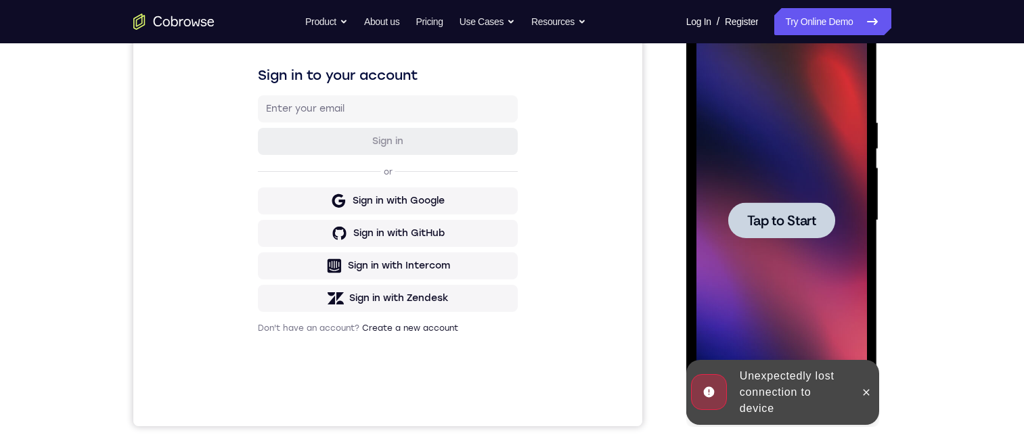
drag, startPoint x: 880, startPoint y: 106, endPoint x: 867, endPoint y: 163, distance: 59.0
click at [880, 137] on html "Online web based iOS Simulators and Android Emulators. Run iPhone, iPad, Mobile…" at bounding box center [783, 224] width 193 height 406
click at [786, 194] on div at bounding box center [782, 220] width 171 height 379
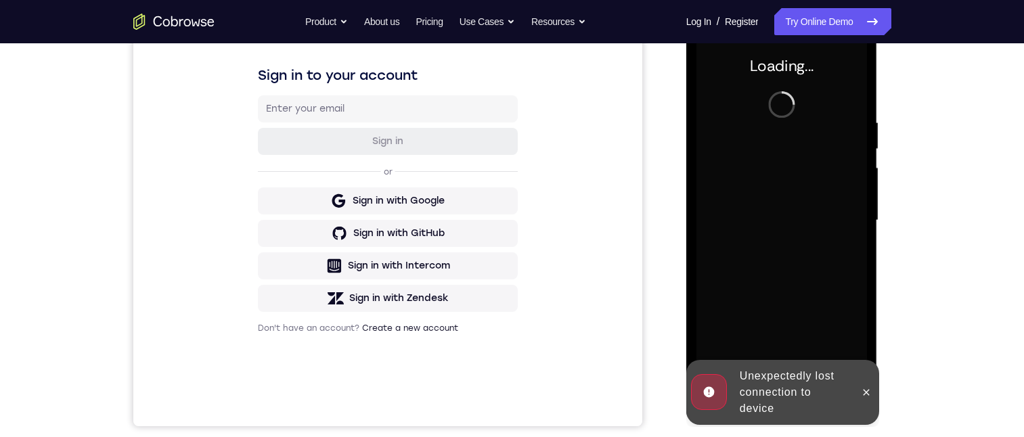
click at [875, 402] on div at bounding box center [867, 392] width 22 height 65
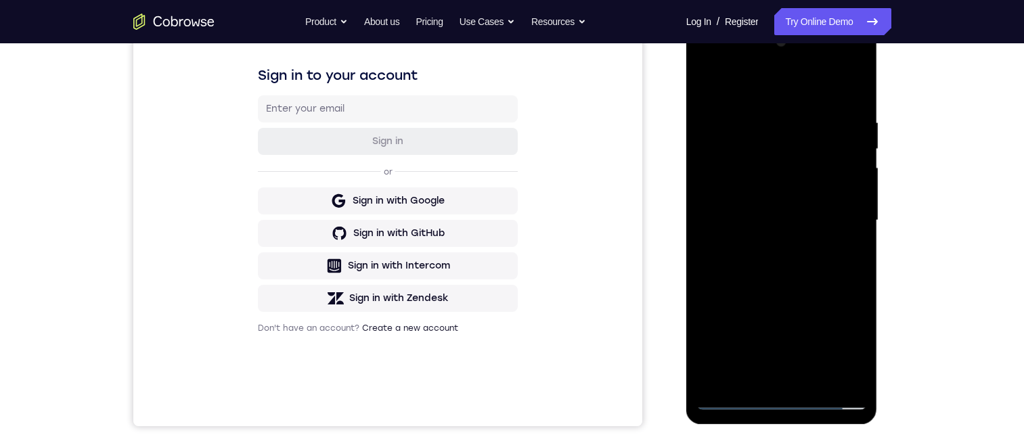
drag, startPoint x: 1499, startPoint y: 457, endPoint x: 786, endPoint y: 400, distance: 715.3
click at [787, 402] on div at bounding box center [782, 220] width 171 height 379
click at [839, 339] on div at bounding box center [782, 220] width 171 height 379
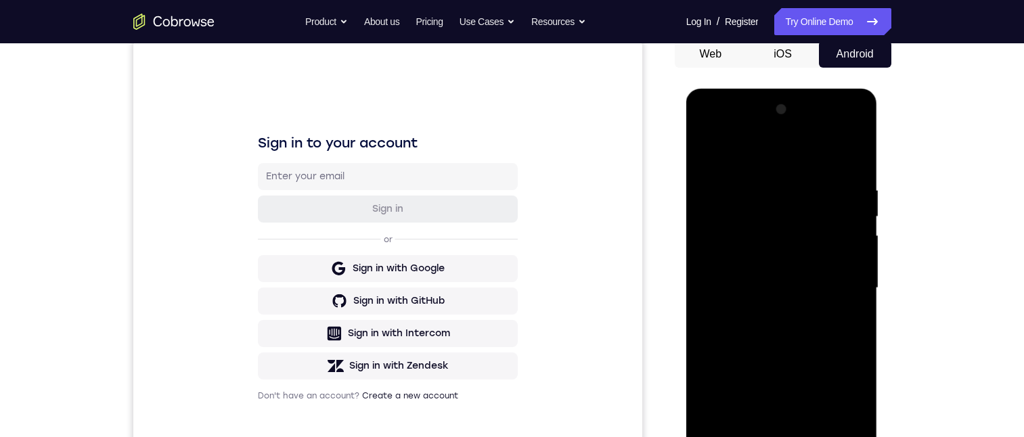
click at [761, 158] on div at bounding box center [782, 288] width 171 height 379
click at [848, 284] on div at bounding box center [782, 288] width 171 height 379
click at [769, 437] on div at bounding box center [782, 288] width 171 height 379
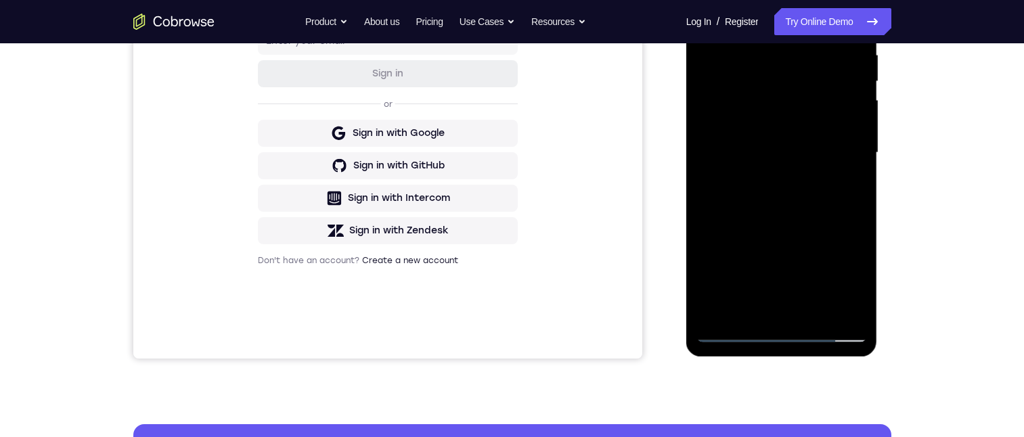
click at [731, 137] on div at bounding box center [782, 152] width 171 height 379
click at [731, 118] on div at bounding box center [782, 152] width 171 height 379
click at [771, 148] on div at bounding box center [782, 152] width 171 height 379
click at [789, 197] on div at bounding box center [782, 152] width 171 height 379
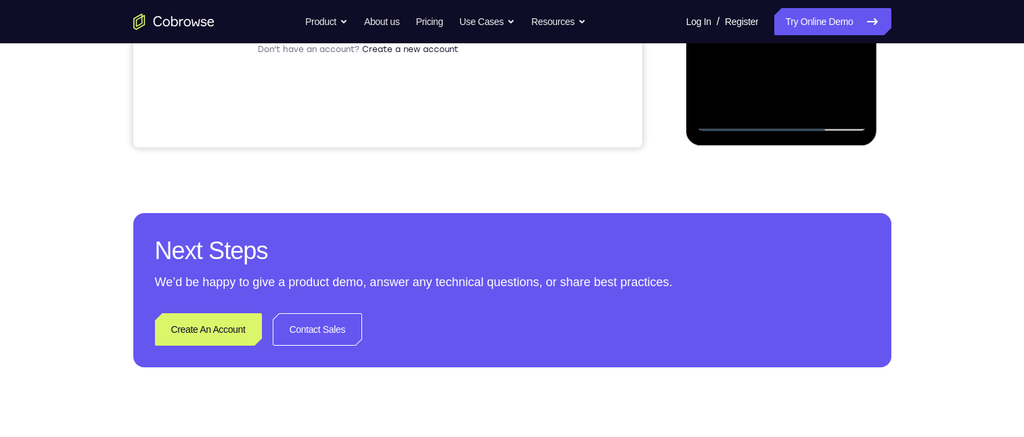
scroll to position [542, 0]
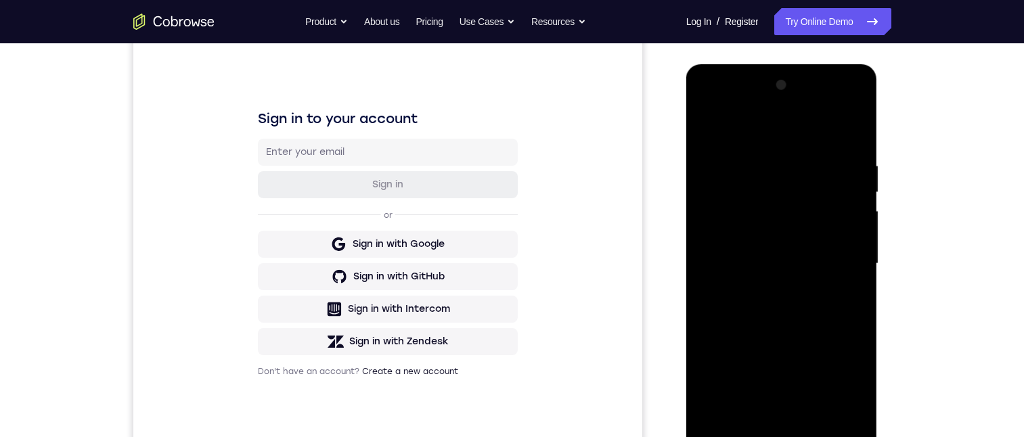
click at [825, 322] on div at bounding box center [782, 263] width 171 height 379
click at [817, 423] on div at bounding box center [782, 263] width 171 height 379
click at [785, 340] on div at bounding box center [782, 263] width 171 height 379
click at [794, 224] on div at bounding box center [782, 263] width 171 height 379
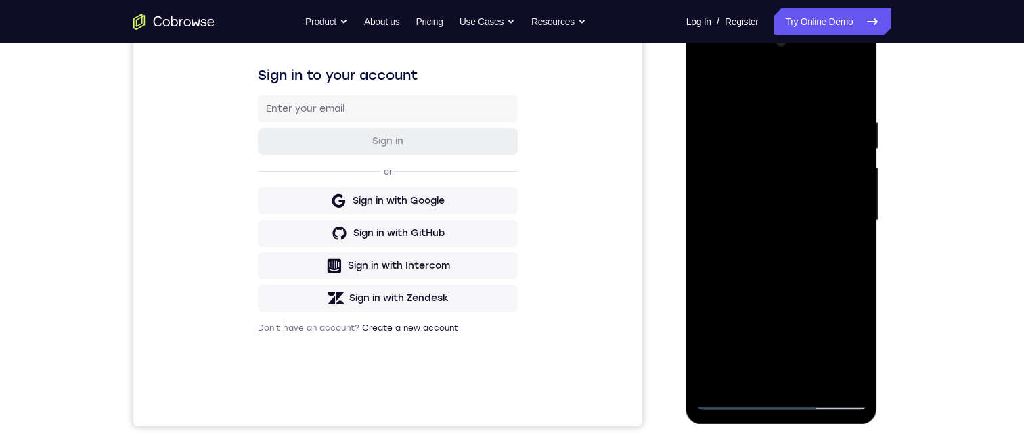
click at [759, 349] on div at bounding box center [782, 220] width 171 height 379
click at [815, 349] on div at bounding box center [782, 220] width 171 height 379
click at [783, 289] on div at bounding box center [782, 220] width 171 height 379
click at [791, 275] on div at bounding box center [782, 220] width 171 height 379
click at [842, 259] on div at bounding box center [782, 220] width 171 height 379
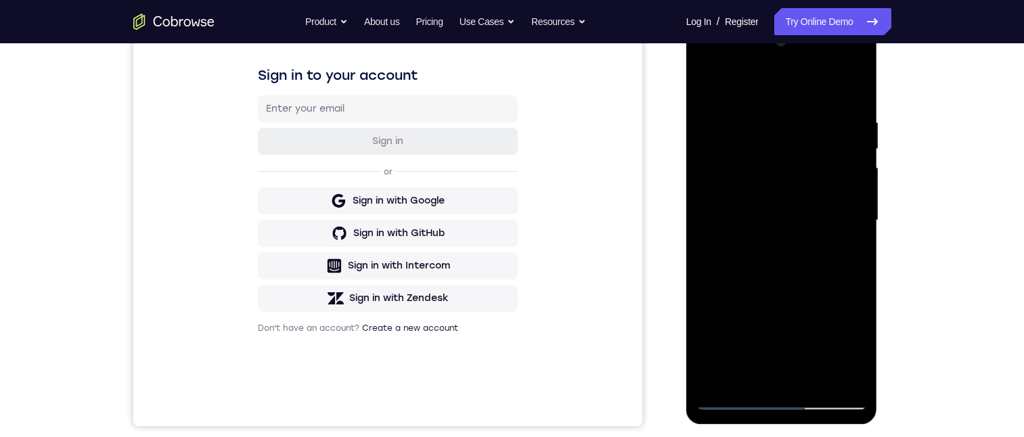
click at [849, 256] on div at bounding box center [782, 220] width 171 height 379
click at [706, 87] on div at bounding box center [782, 220] width 171 height 379
click at [772, 215] on div at bounding box center [782, 220] width 171 height 379
click at [851, 261] on div at bounding box center [782, 220] width 171 height 379
click at [709, 79] on div at bounding box center [782, 220] width 171 height 379
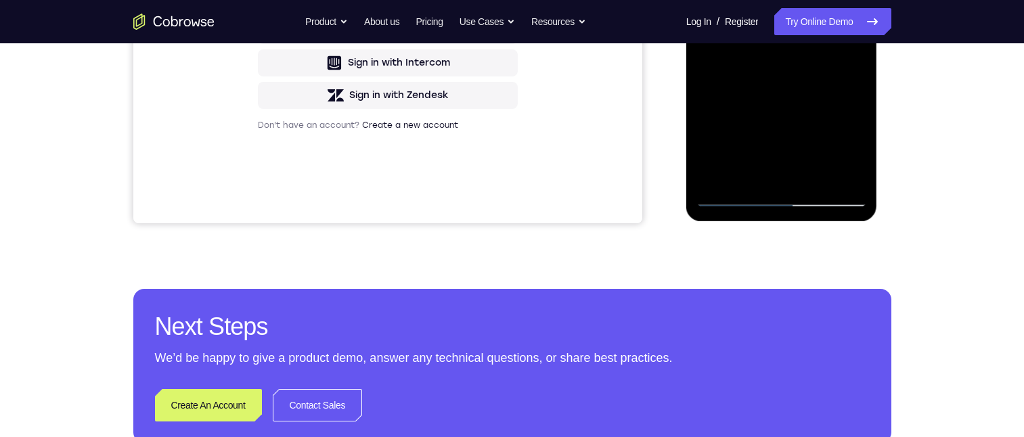
scroll to position [271, 0]
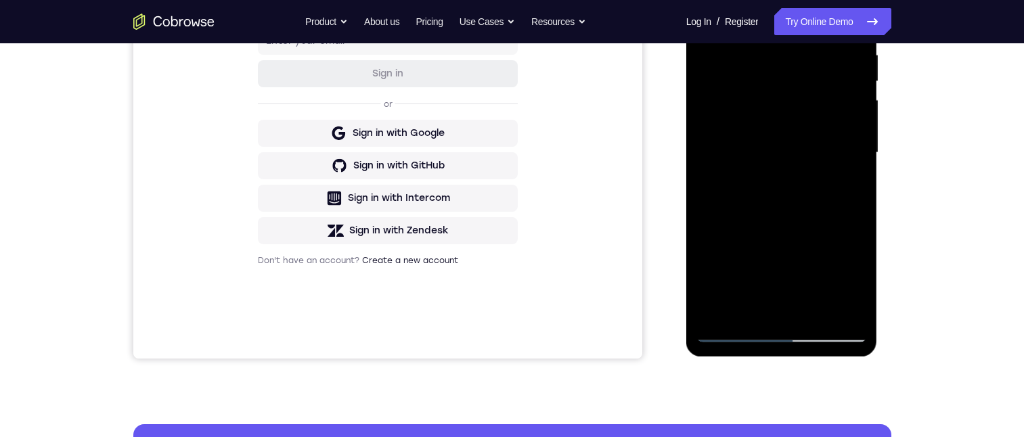
click at [769, 140] on div at bounding box center [782, 152] width 171 height 379
click at [842, 187] on div at bounding box center [782, 152] width 171 height 379
